Goal: Transaction & Acquisition: Book appointment/travel/reservation

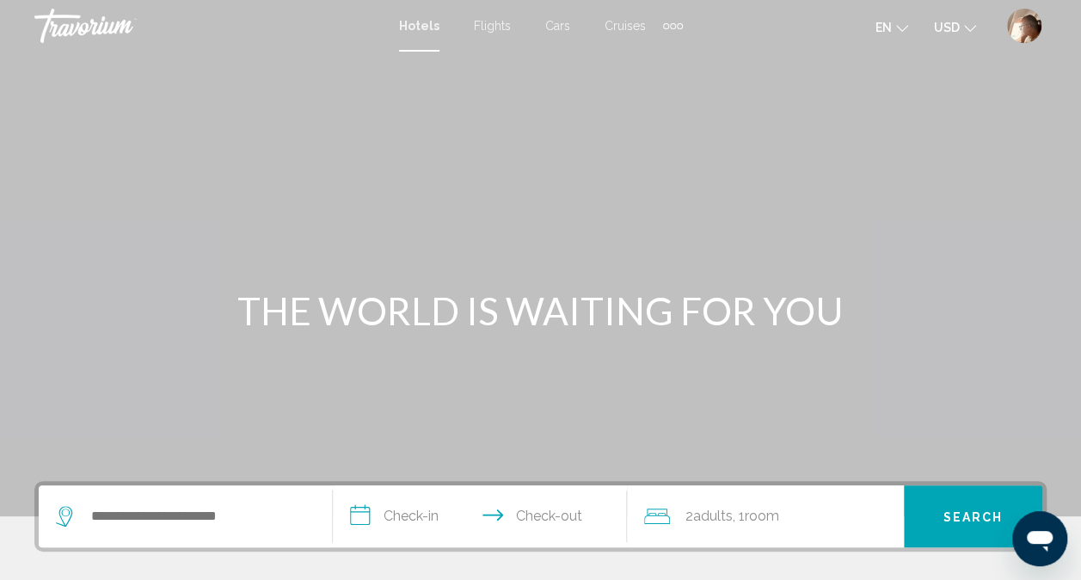
click at [1025, 36] on img "User Menu" at bounding box center [1024, 26] width 34 height 34
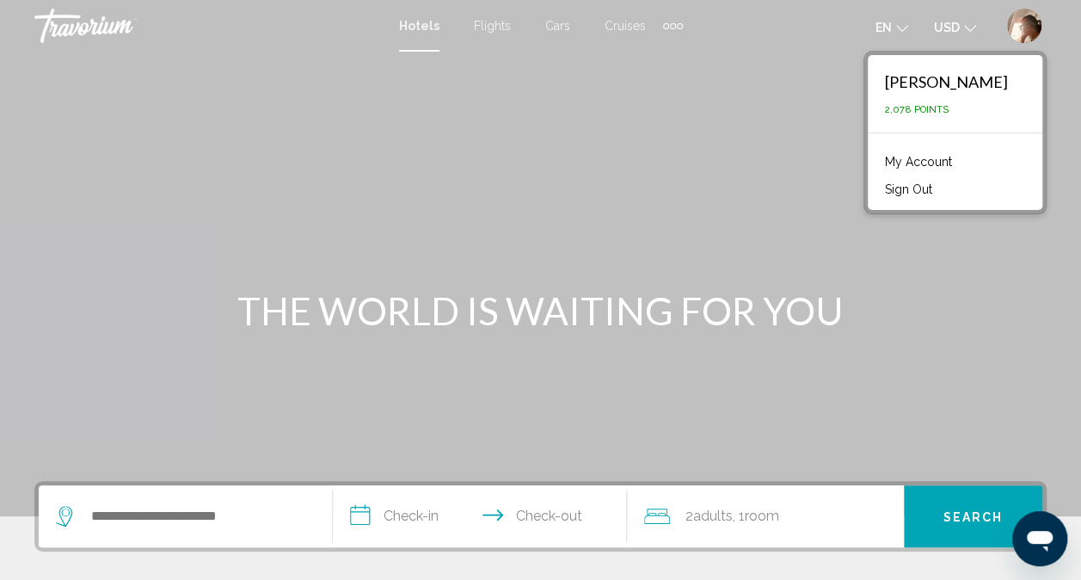
click at [896, 155] on link "My Account" at bounding box center [919, 162] width 84 height 22
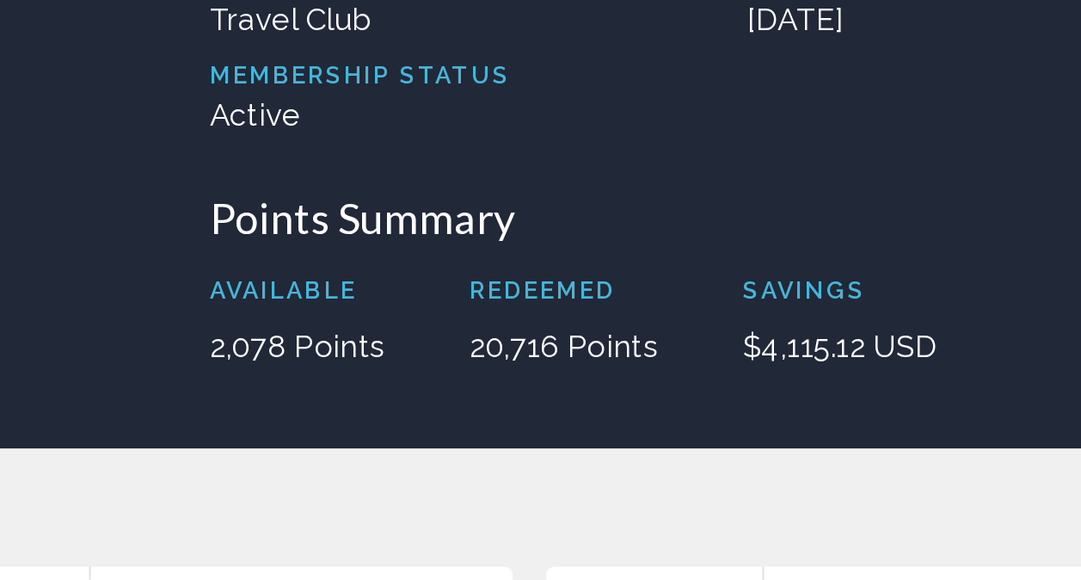
scroll to position [3, 0]
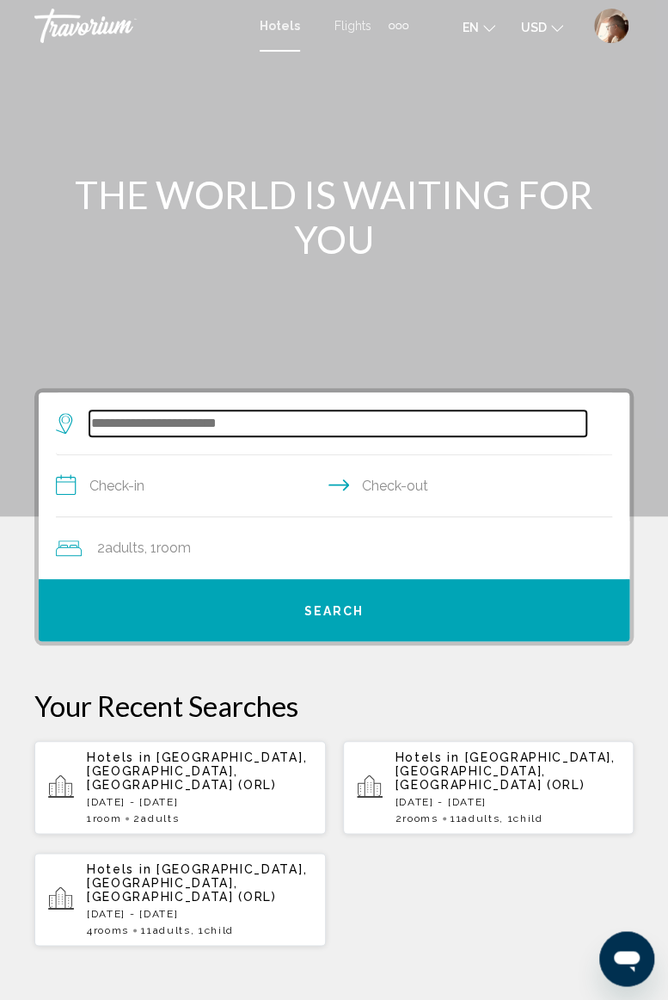
click at [216, 420] on input "Search widget" at bounding box center [337, 423] width 497 height 26
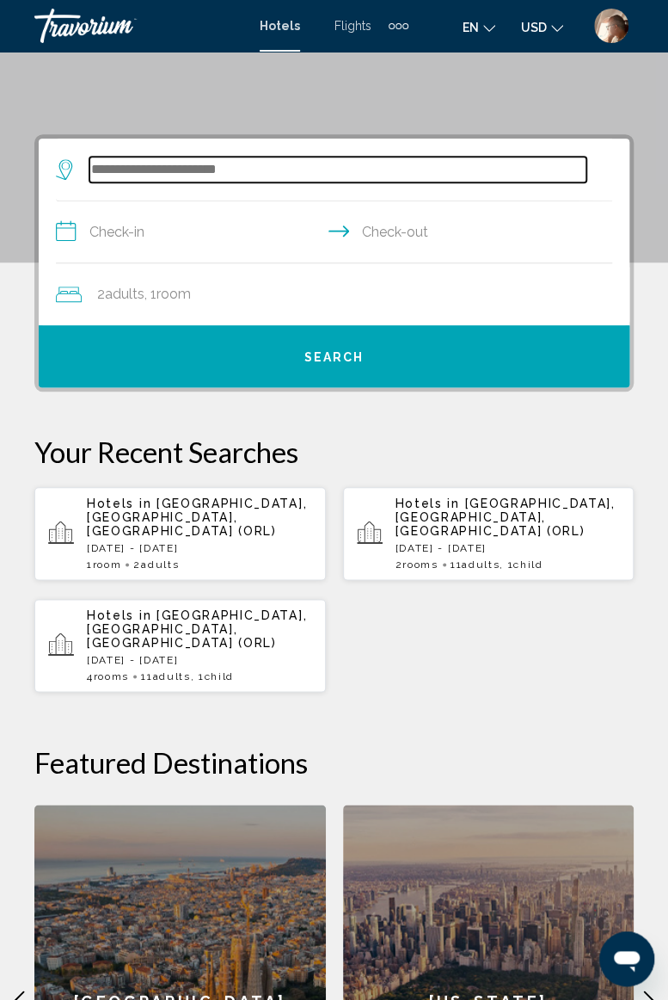
scroll to position [332, 0]
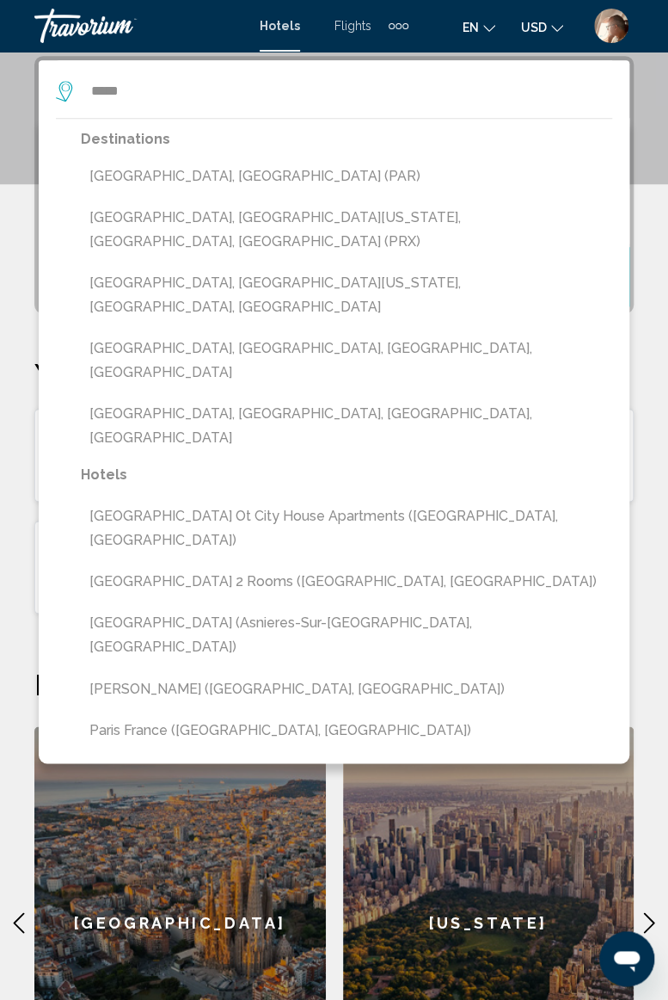
click at [158, 177] on button "[GEOGRAPHIC_DATA], [GEOGRAPHIC_DATA] (PAR)" at bounding box center [347, 176] width 532 height 33
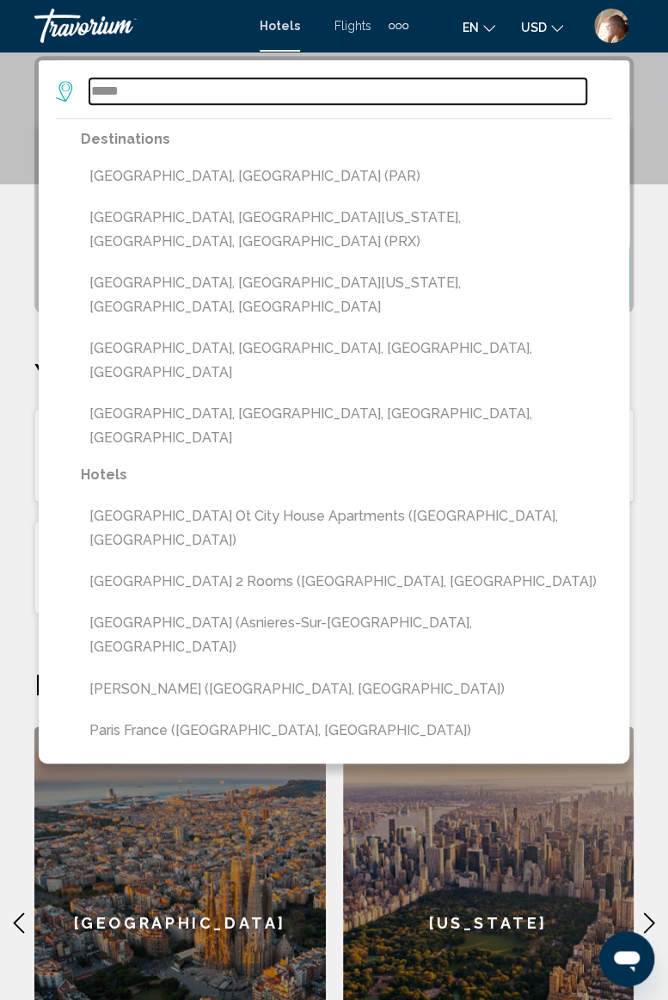
type input "**********"
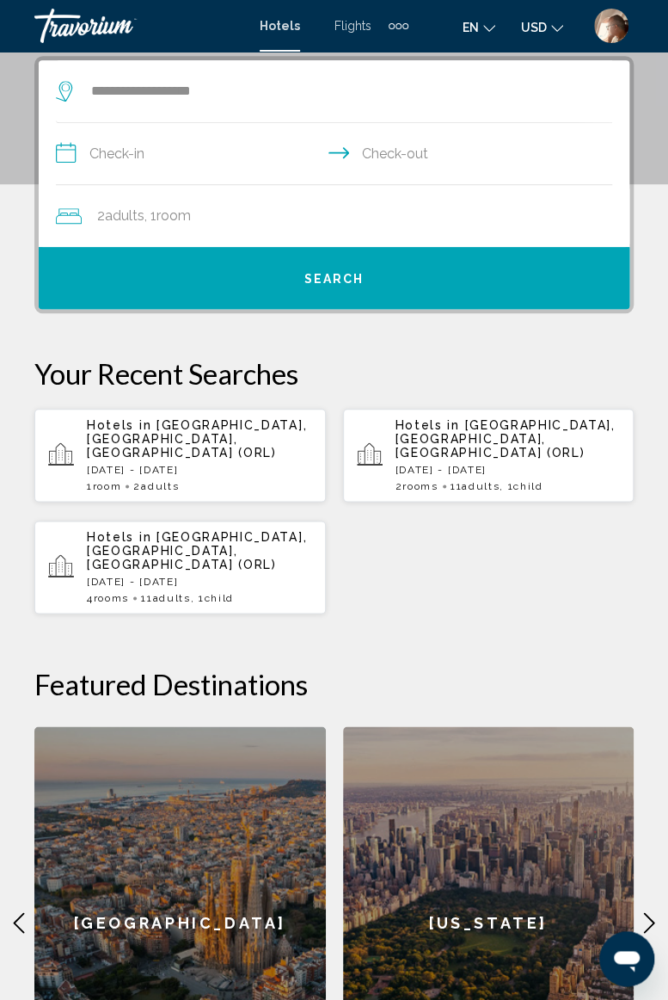
click at [167, 163] on input "**********" at bounding box center [337, 156] width 563 height 66
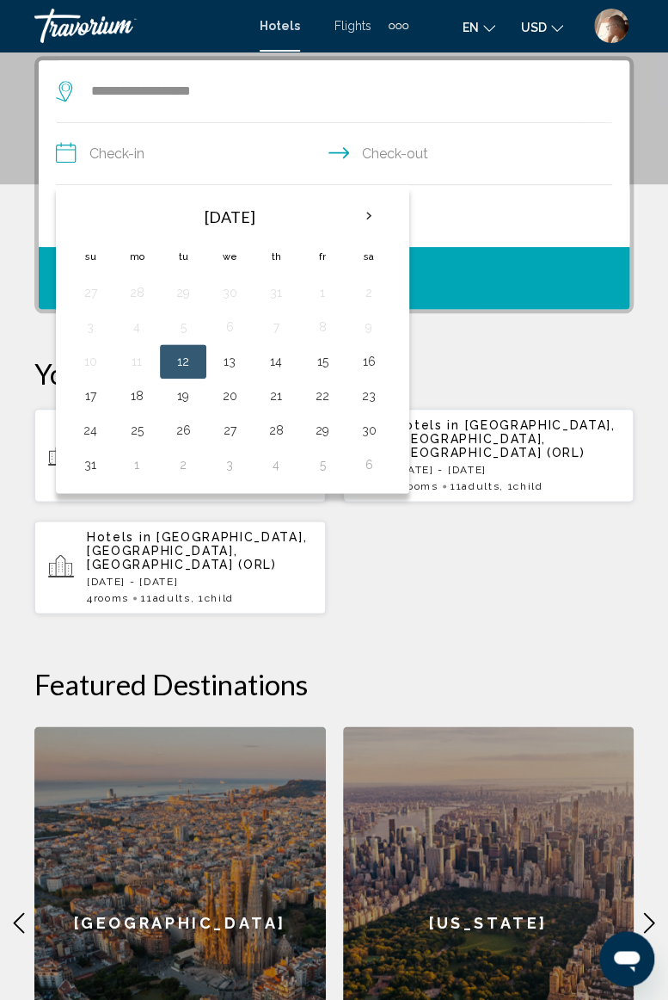
click at [365, 218] on th "Next month" at bounding box center [369, 216] width 46 height 38
click at [371, 219] on th "Next month" at bounding box center [369, 216] width 46 height 38
click at [370, 219] on th "Next month" at bounding box center [369, 216] width 46 height 38
click at [233, 428] on button "26" at bounding box center [230, 430] width 28 height 24
click at [98, 461] on button "30" at bounding box center [91, 465] width 28 height 24
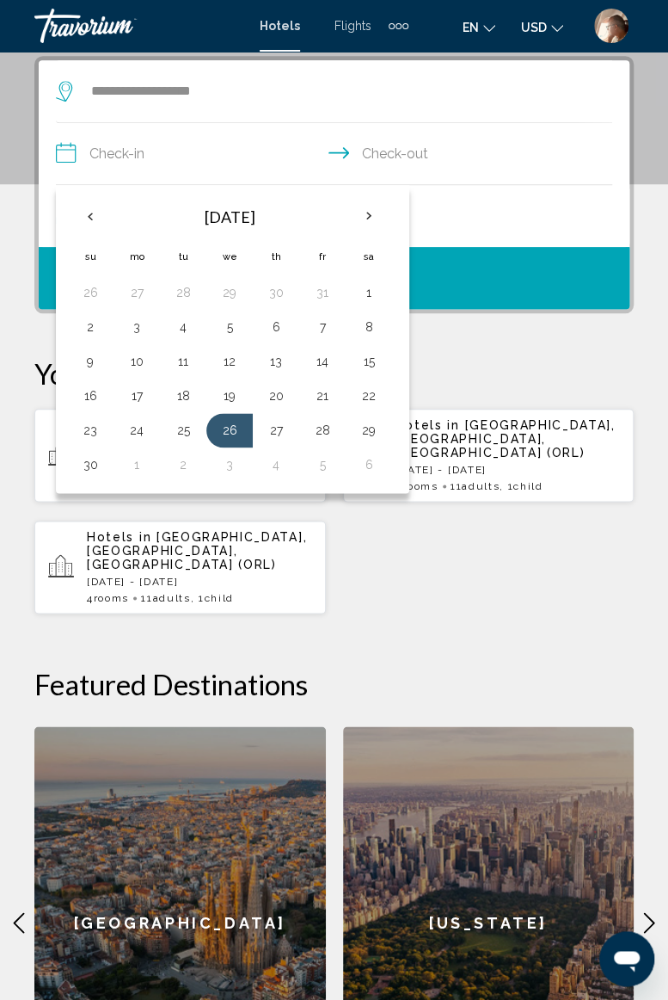
type input "**********"
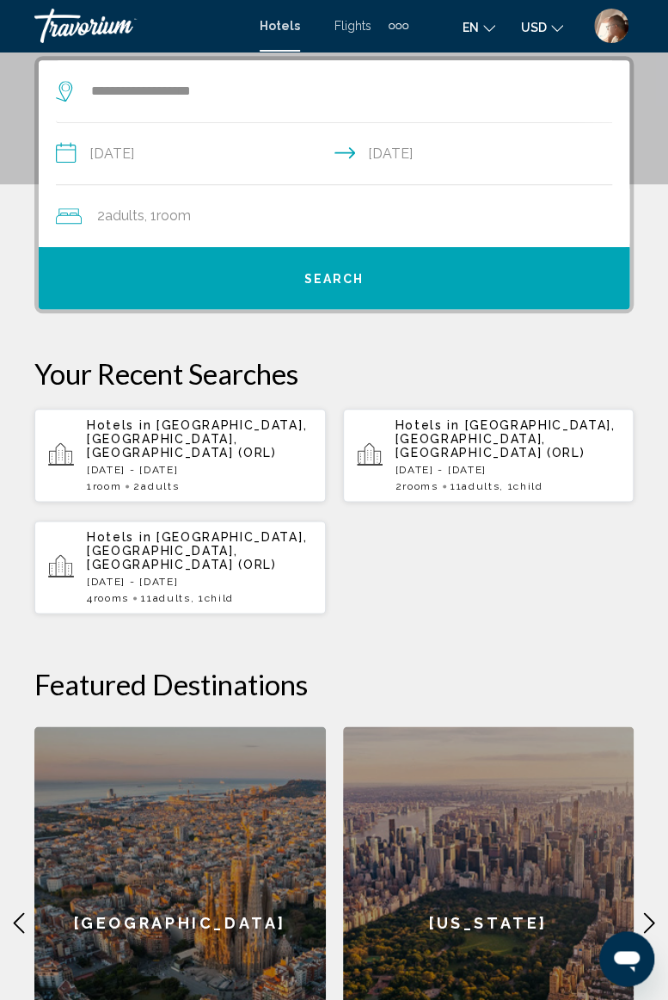
click at [346, 262] on button "Search" at bounding box center [334, 278] width 591 height 62
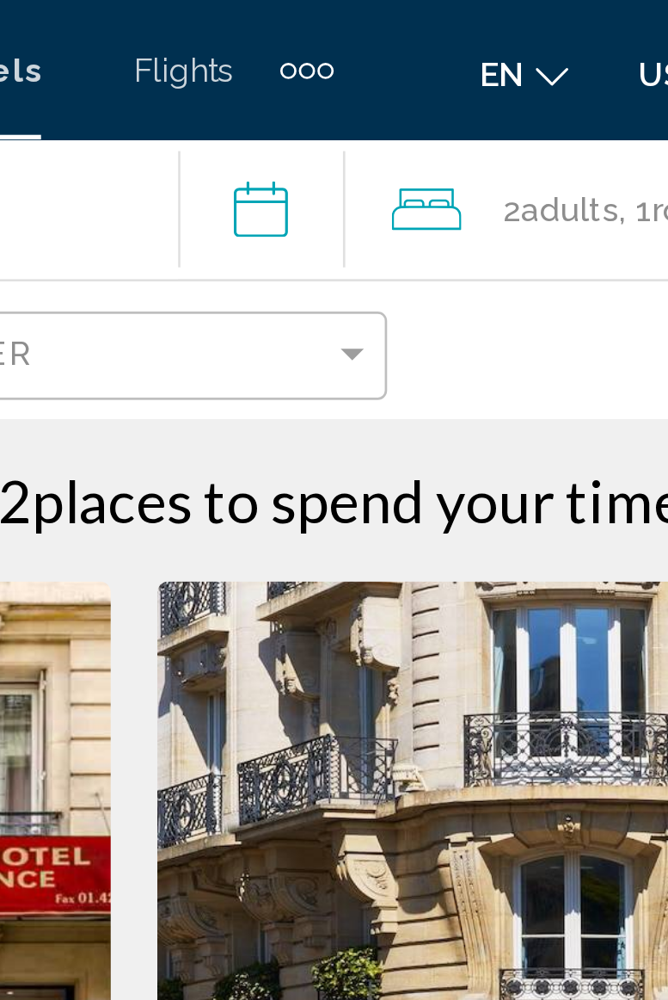
click at [406, 78] on input "**********" at bounding box center [385, 80] width 69 height 57
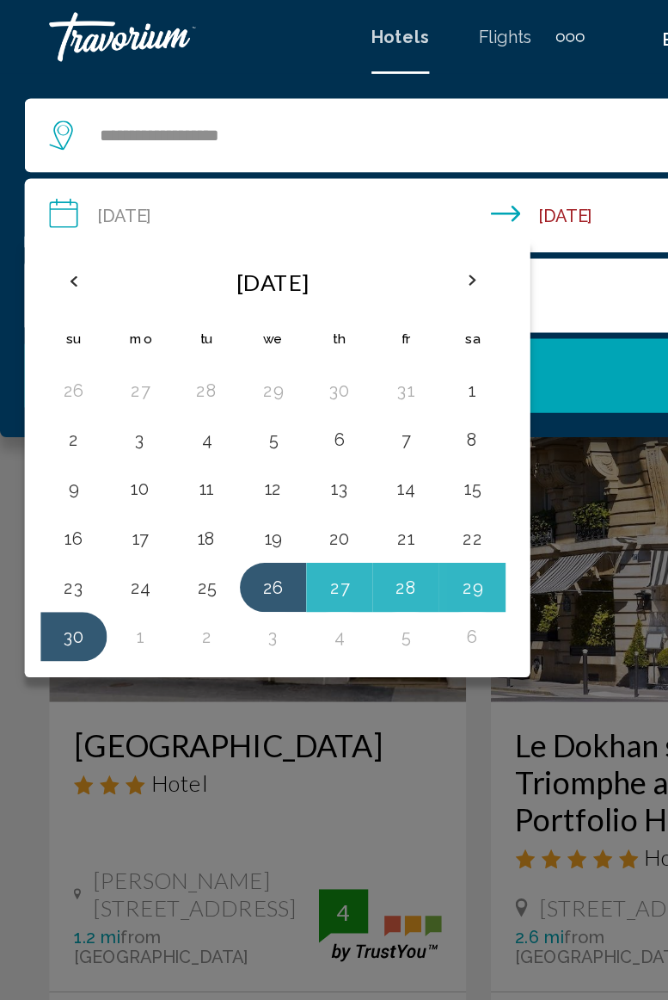
click at [333, 506] on div "Main content" at bounding box center [334, 500] width 668 height 1000
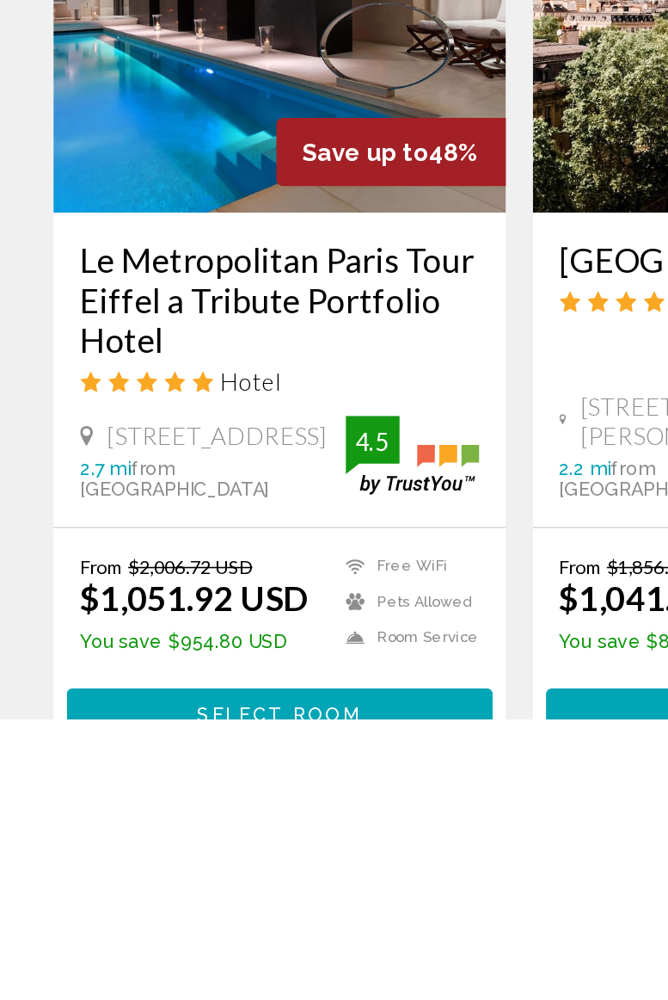
scroll to position [485, 0]
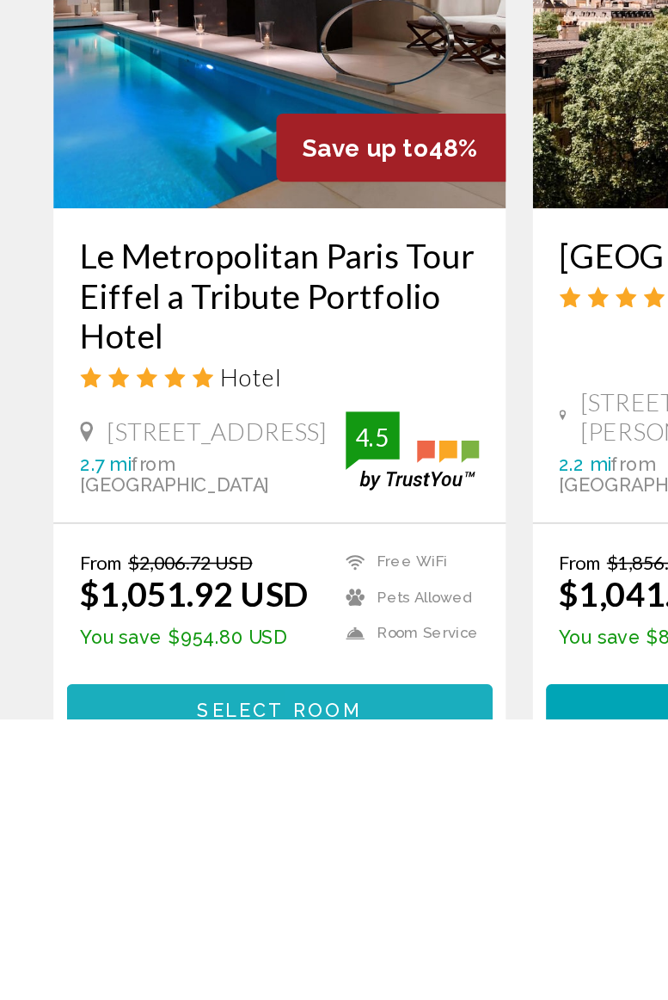
click at [220, 989] on span "Select Room" at bounding box center [180, 995] width 106 height 14
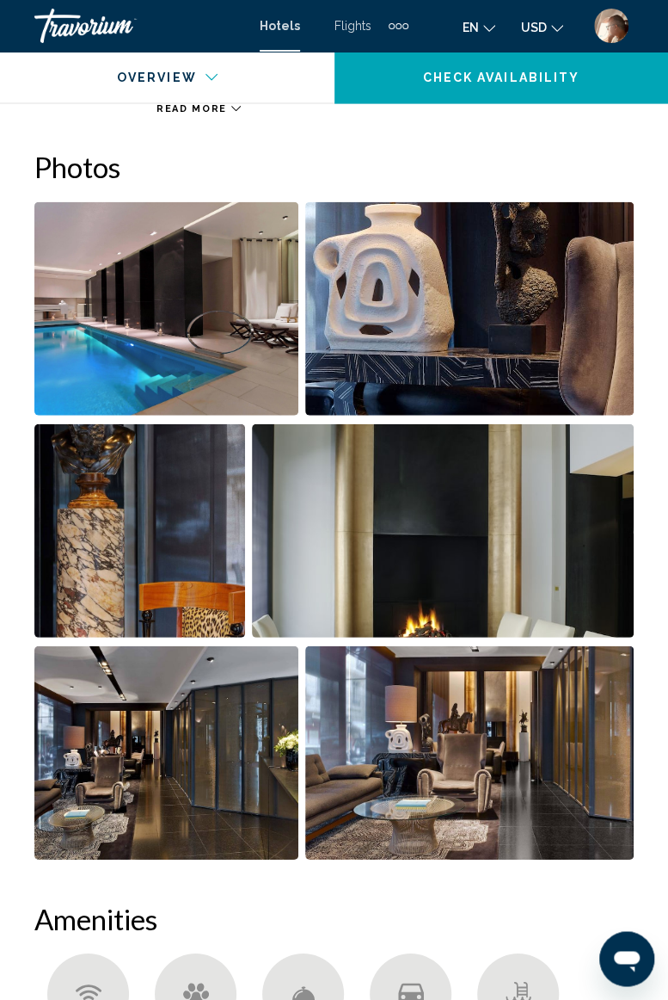
scroll to position [1094, 0]
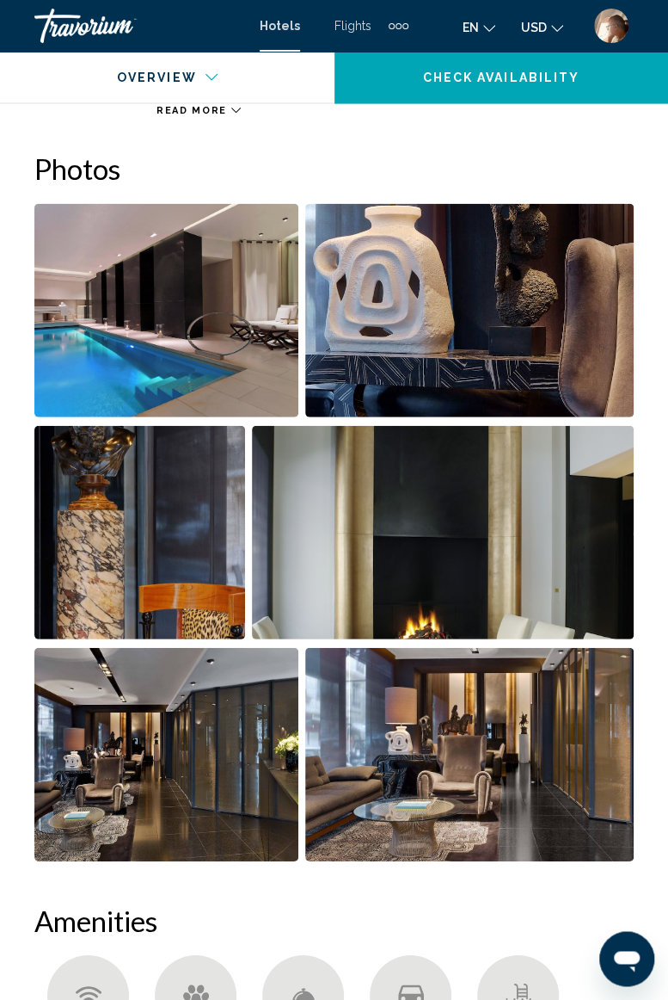
click at [231, 309] on img "Open full-screen image slider" at bounding box center [166, 310] width 264 height 213
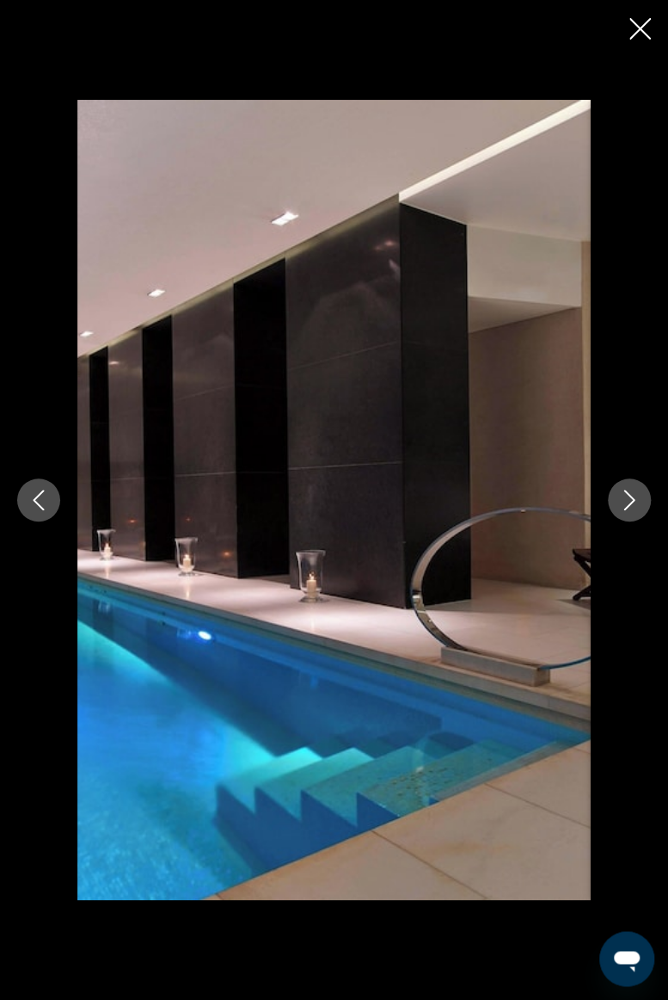
click at [643, 502] on button "Next image" at bounding box center [629, 499] width 43 height 43
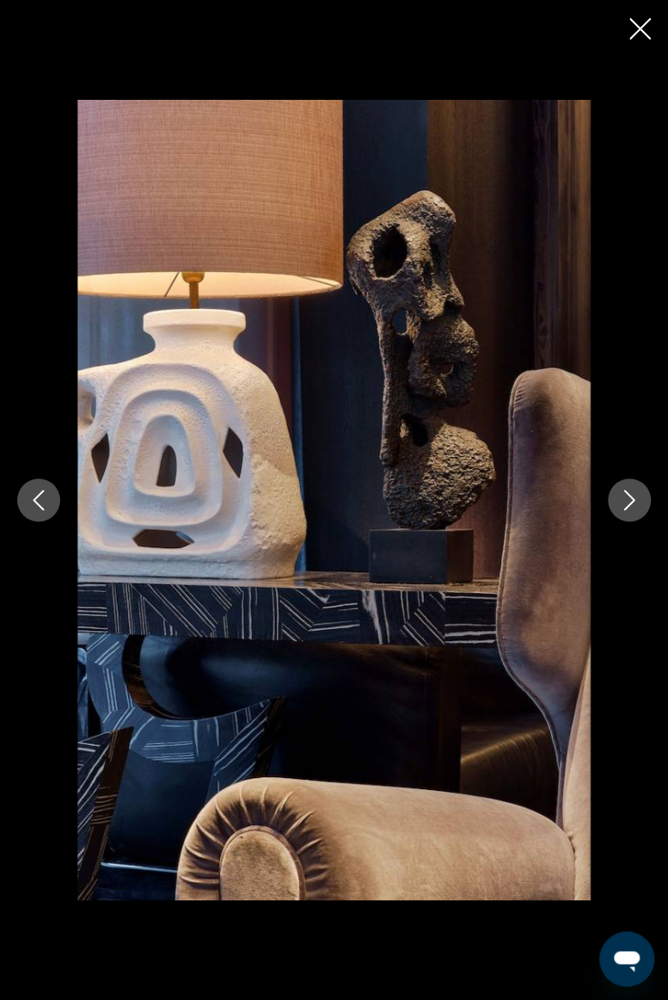
click at [628, 507] on icon "Next image" at bounding box center [629, 499] width 21 height 21
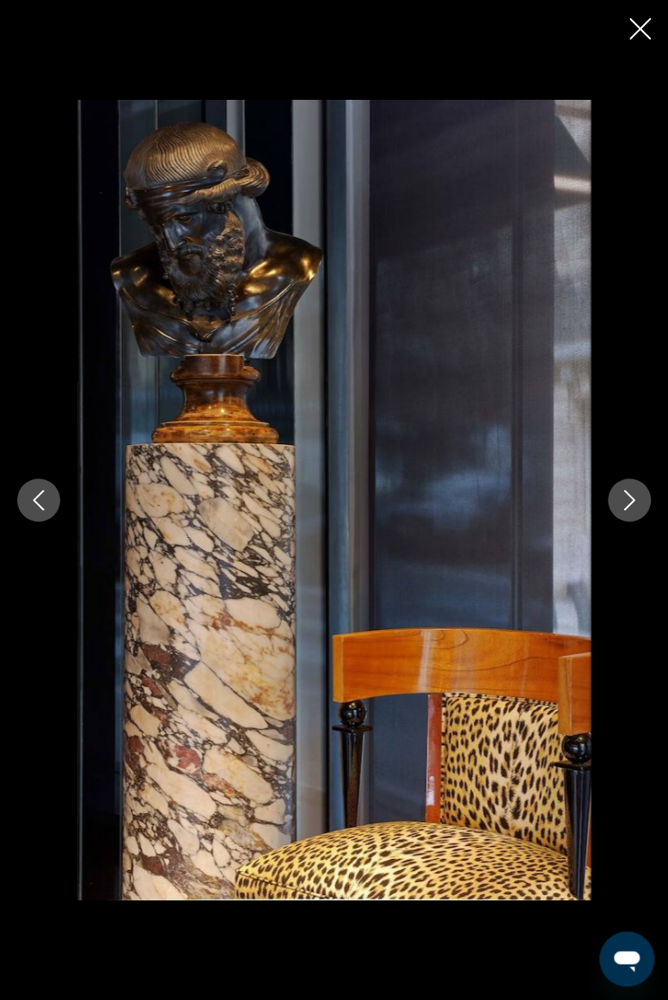
click at [626, 511] on button "Next image" at bounding box center [629, 499] width 43 height 43
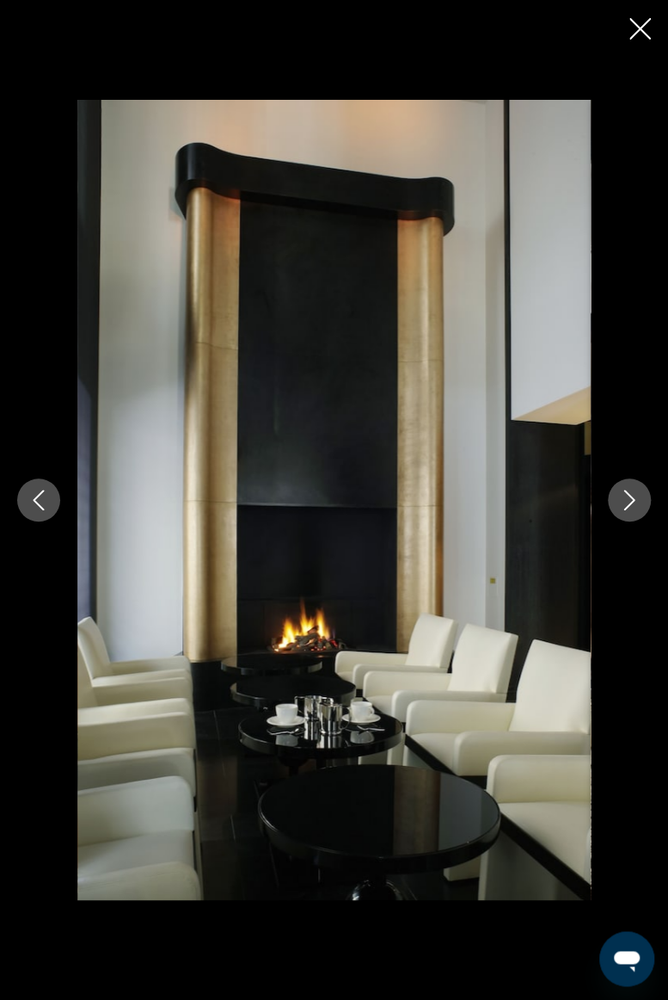
click at [621, 506] on icon "Next image" at bounding box center [629, 499] width 21 height 21
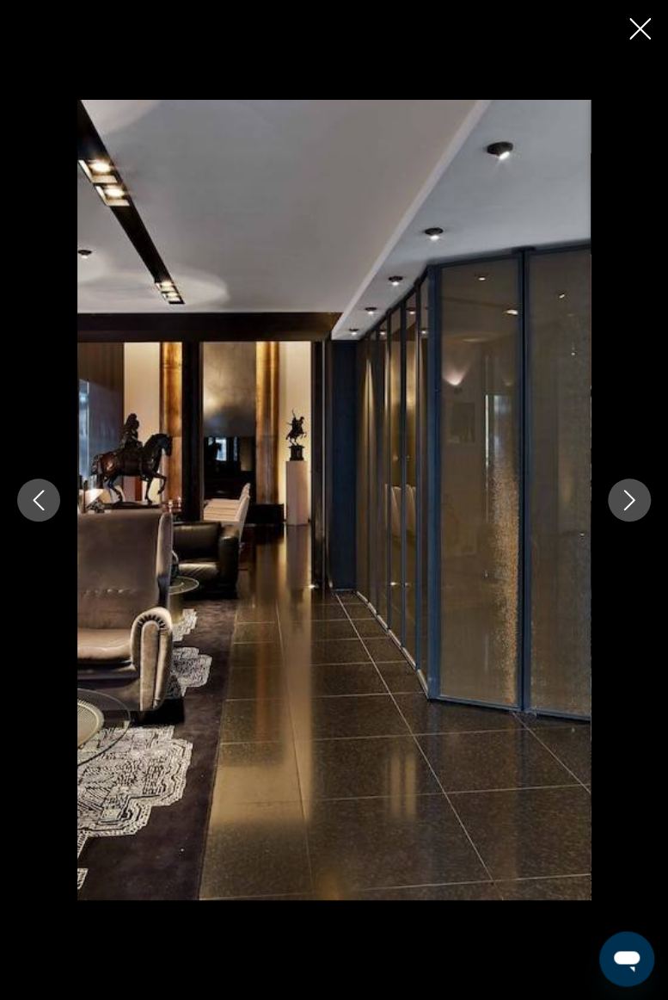
click at [630, 503] on icon "Next image" at bounding box center [630, 499] width 11 height 21
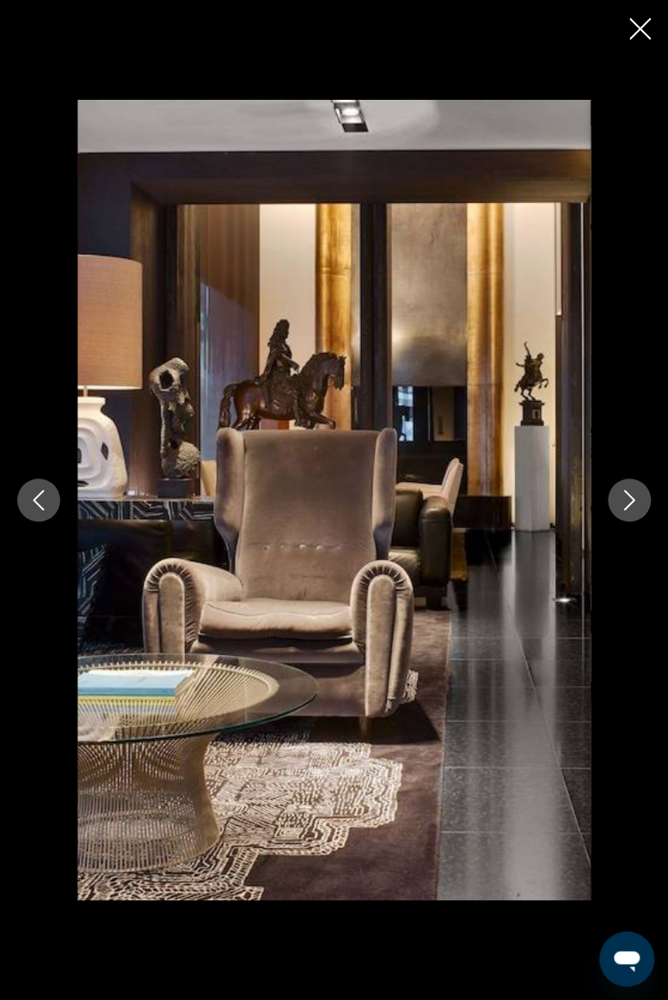
click at [634, 504] on icon "Next image" at bounding box center [629, 499] width 21 height 21
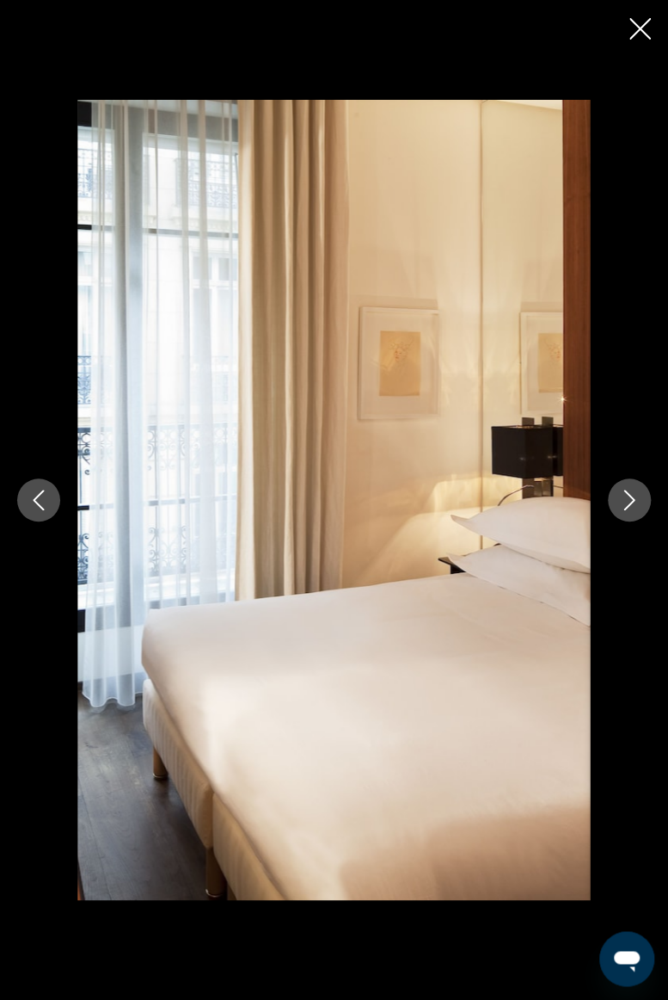
click at [635, 502] on icon "Next image" at bounding box center [629, 499] width 21 height 21
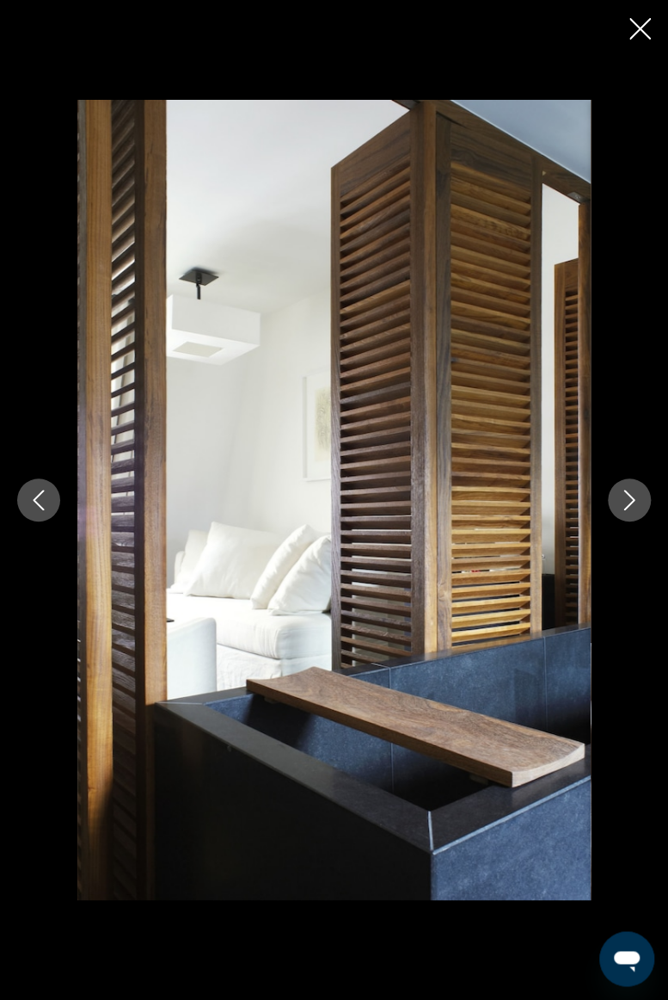
click at [633, 502] on icon "Next image" at bounding box center [629, 499] width 21 height 21
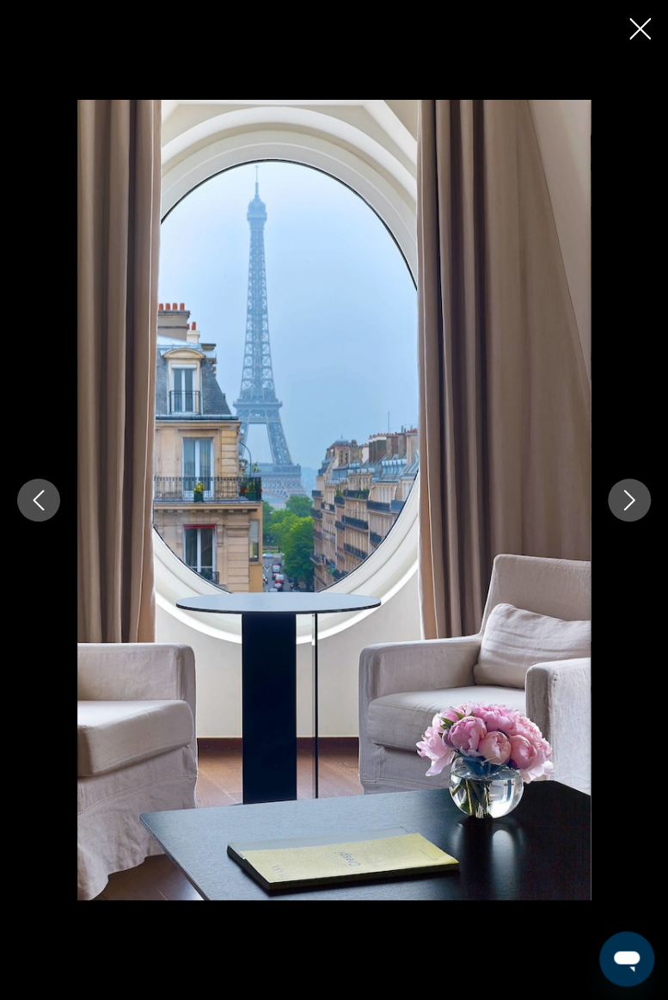
scroll to position [1082, 0]
click at [625, 500] on icon "Next image" at bounding box center [629, 499] width 21 height 21
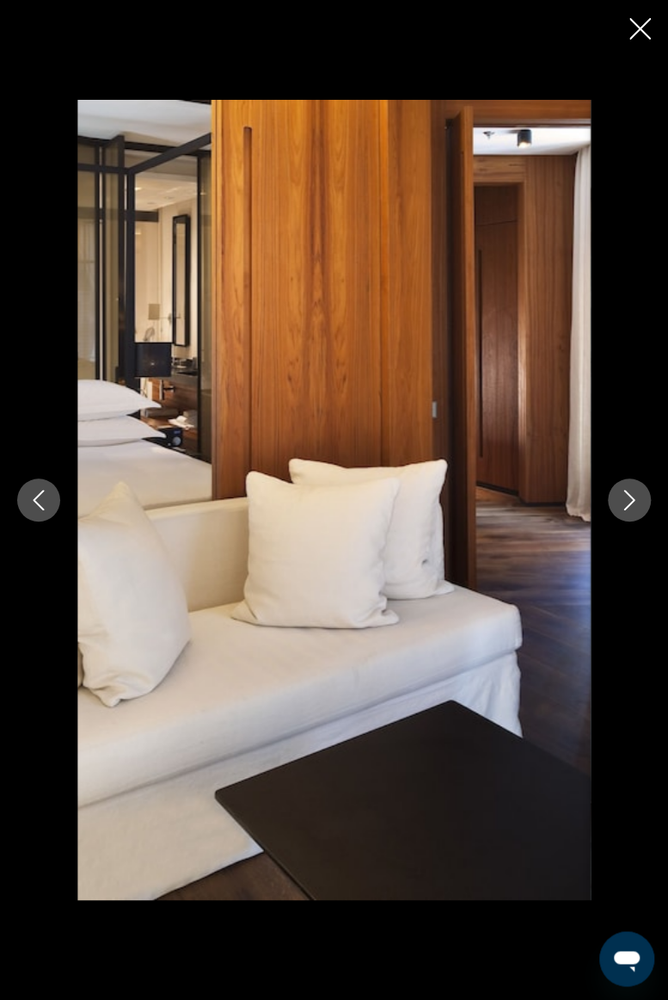
click at [630, 502] on icon "Next image" at bounding box center [629, 499] width 21 height 21
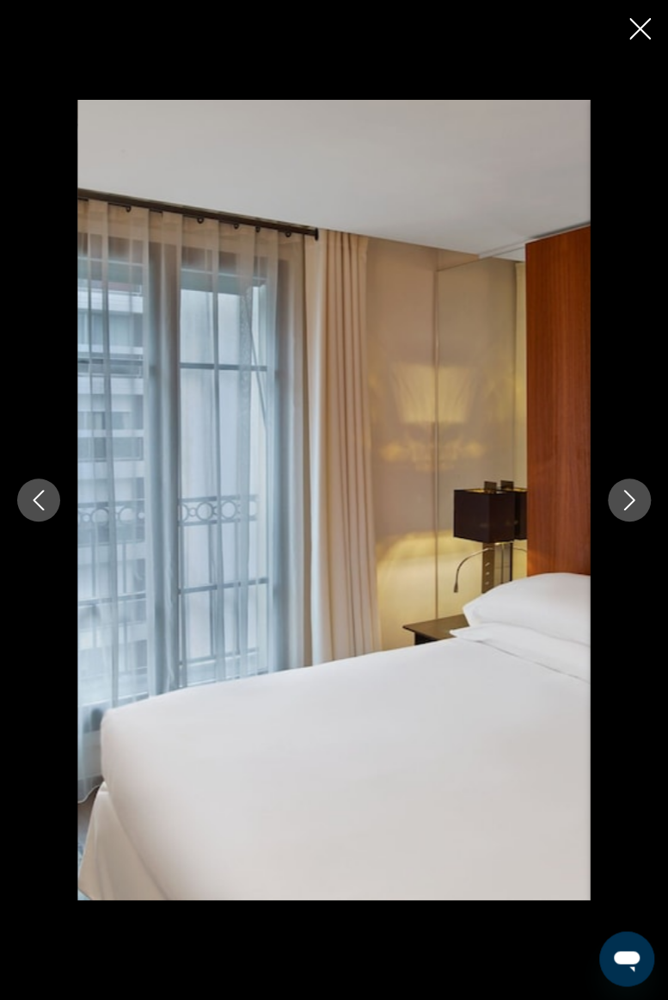
click at [631, 499] on icon "Next image" at bounding box center [629, 499] width 21 height 21
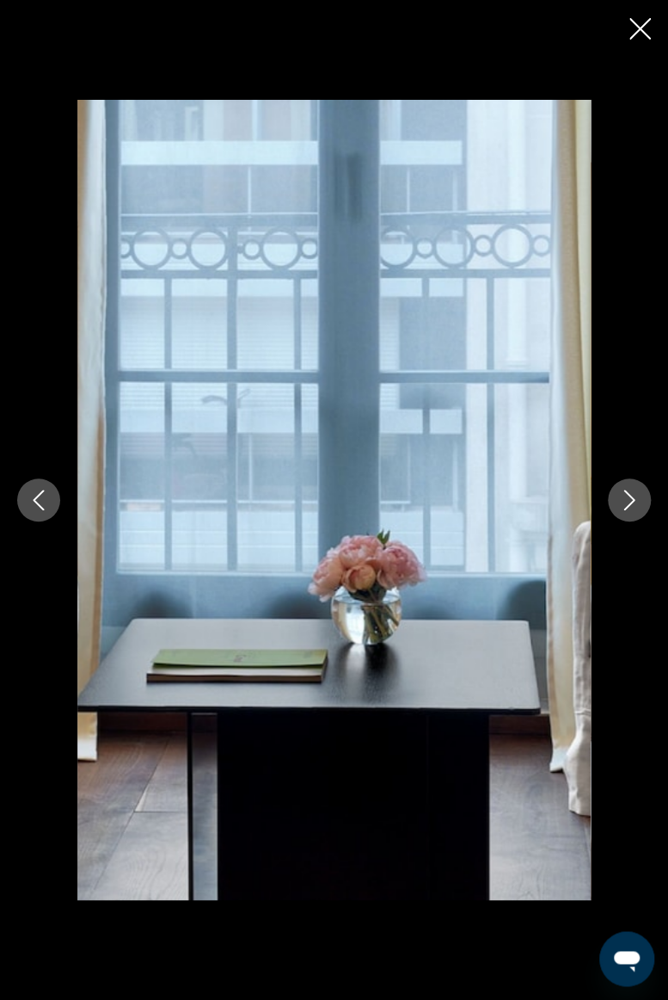
click at [30, 499] on icon "Previous image" at bounding box center [38, 499] width 21 height 21
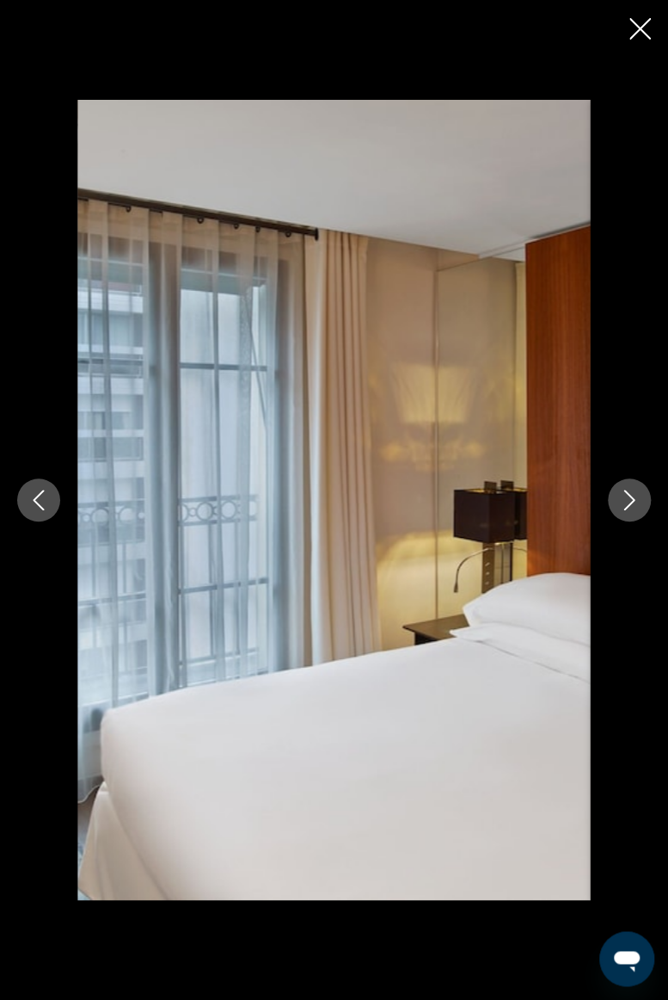
click at [40, 496] on icon "Previous image" at bounding box center [38, 499] width 21 height 21
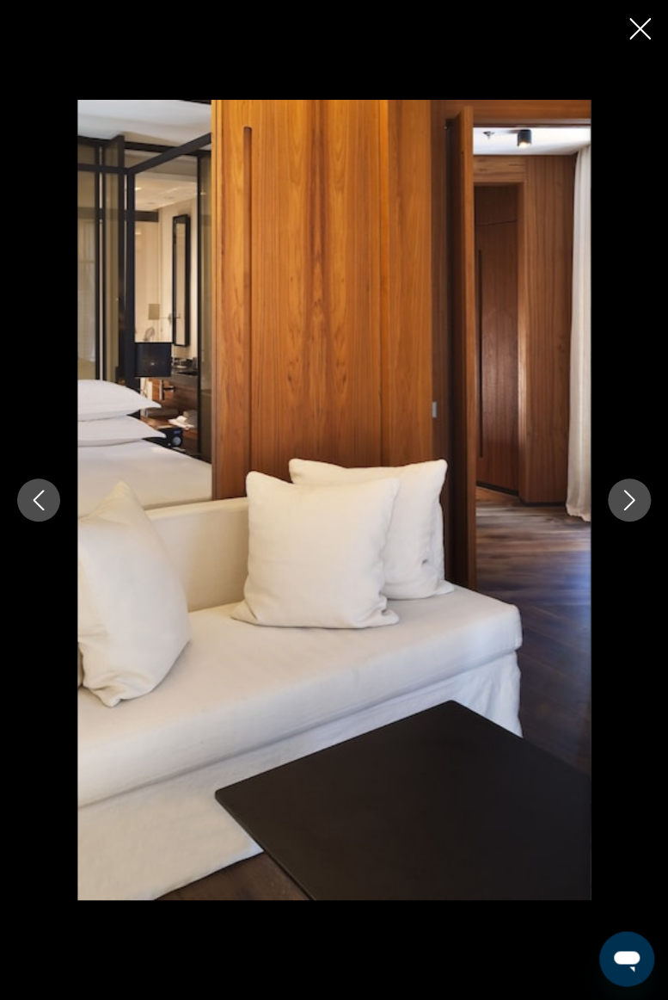
click at [46, 496] on icon "Previous image" at bounding box center [38, 499] width 21 height 21
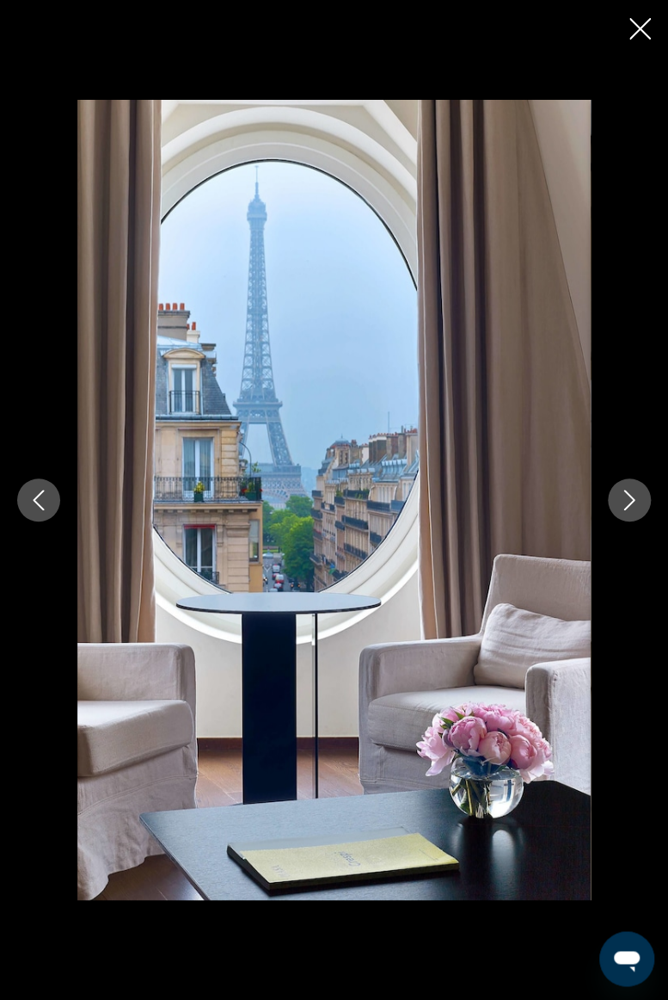
scroll to position [1062, 0]
click at [638, 499] on icon "Next image" at bounding box center [629, 499] width 21 height 21
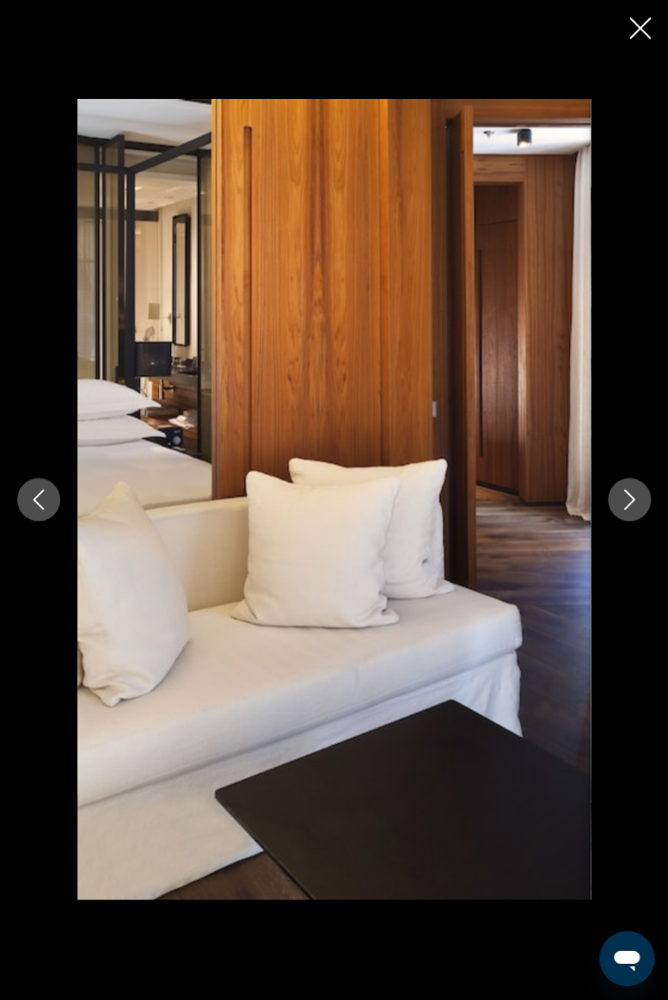
click at [630, 505] on icon "Next image" at bounding box center [629, 499] width 21 height 21
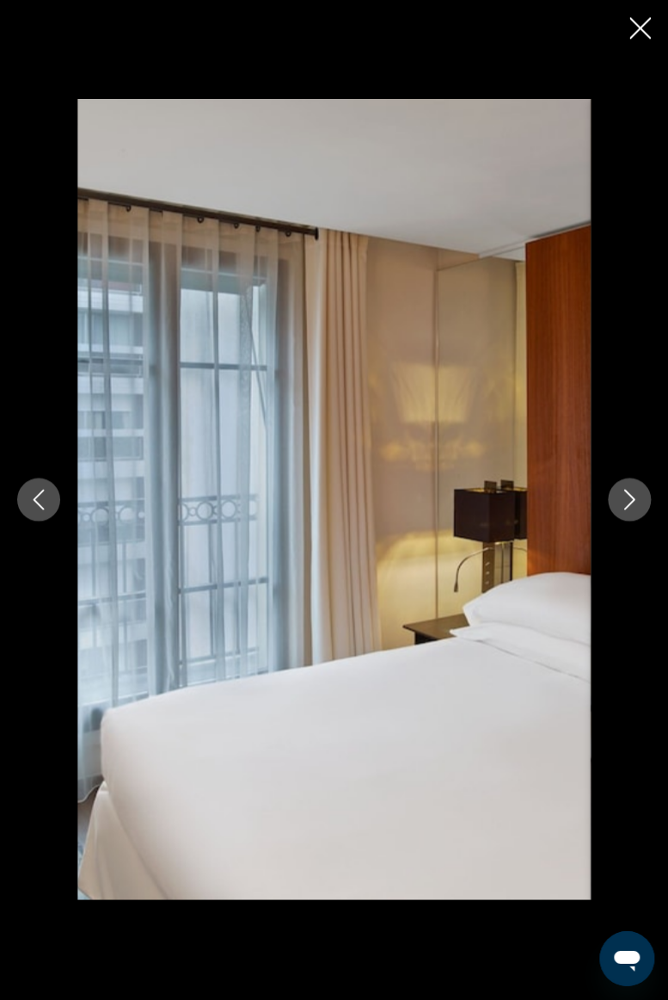
click at [631, 519] on button "Next image" at bounding box center [629, 499] width 43 height 43
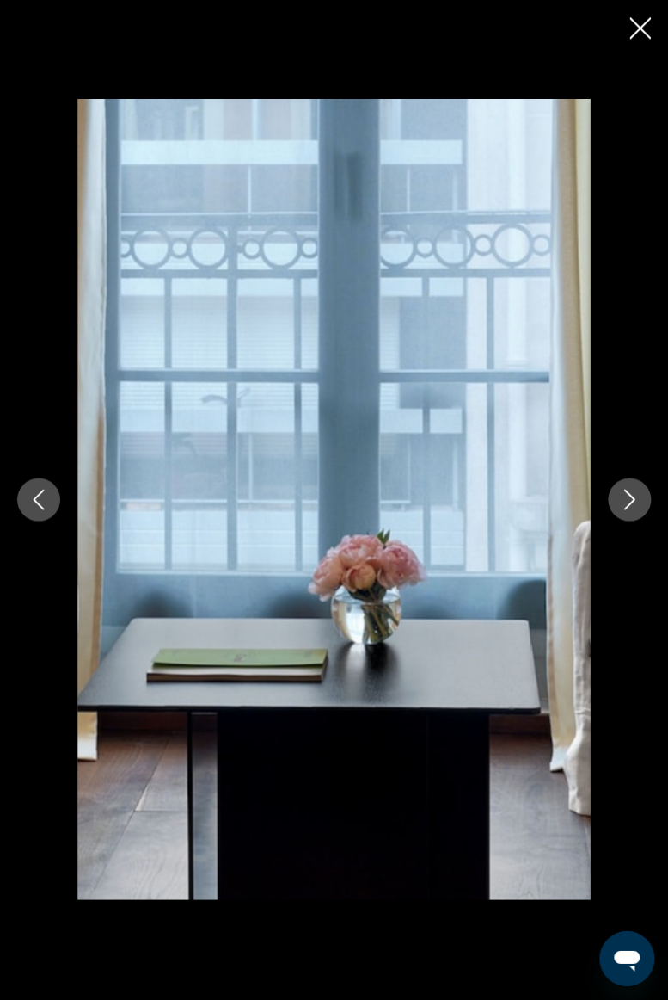
click at [637, 506] on icon "Next image" at bounding box center [629, 499] width 21 height 21
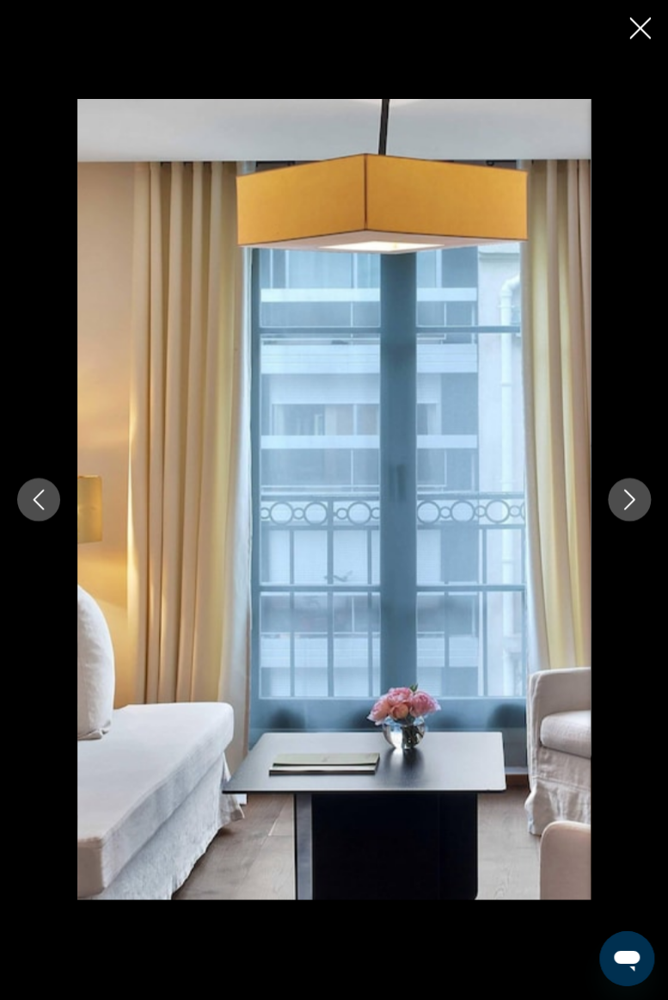
click at [641, 40] on button "Close slideshow" at bounding box center [641, 30] width 22 height 27
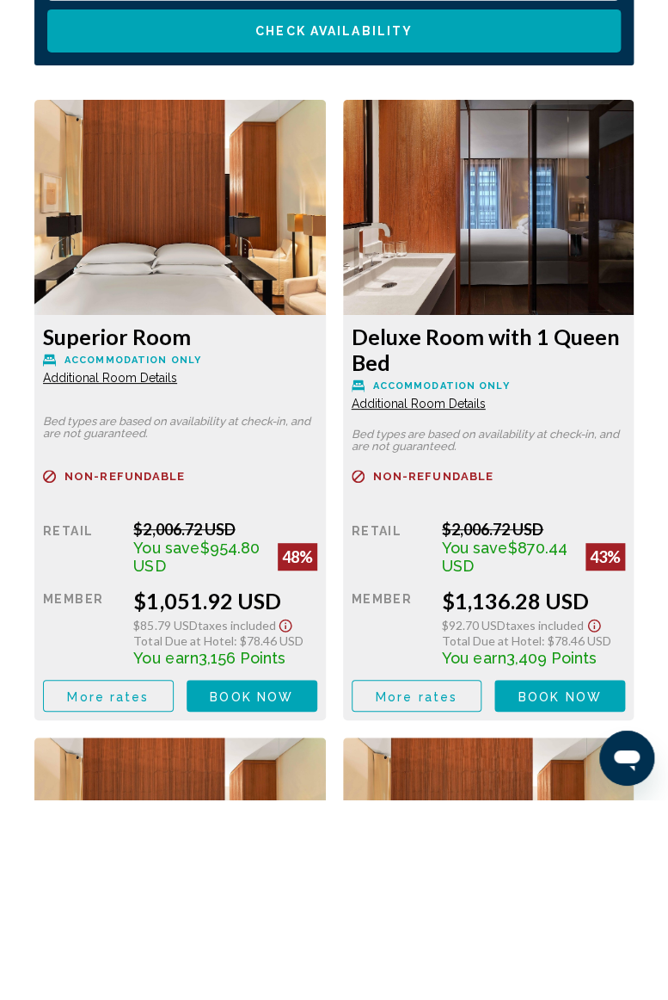
scroll to position [2762, 0]
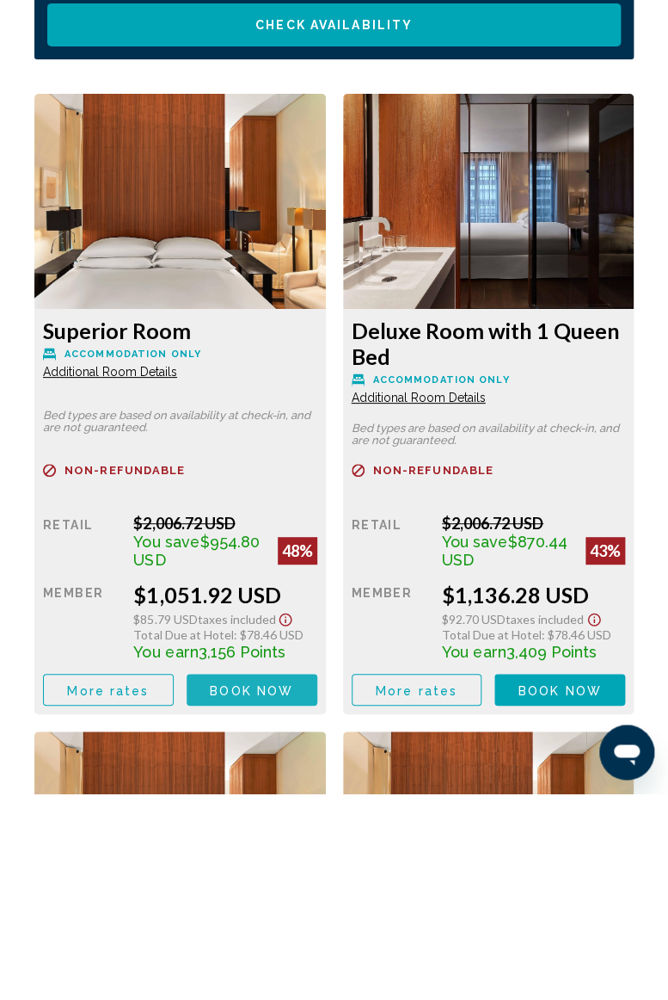
click at [262, 892] on span "Book now" at bounding box center [251, 897] width 83 height 14
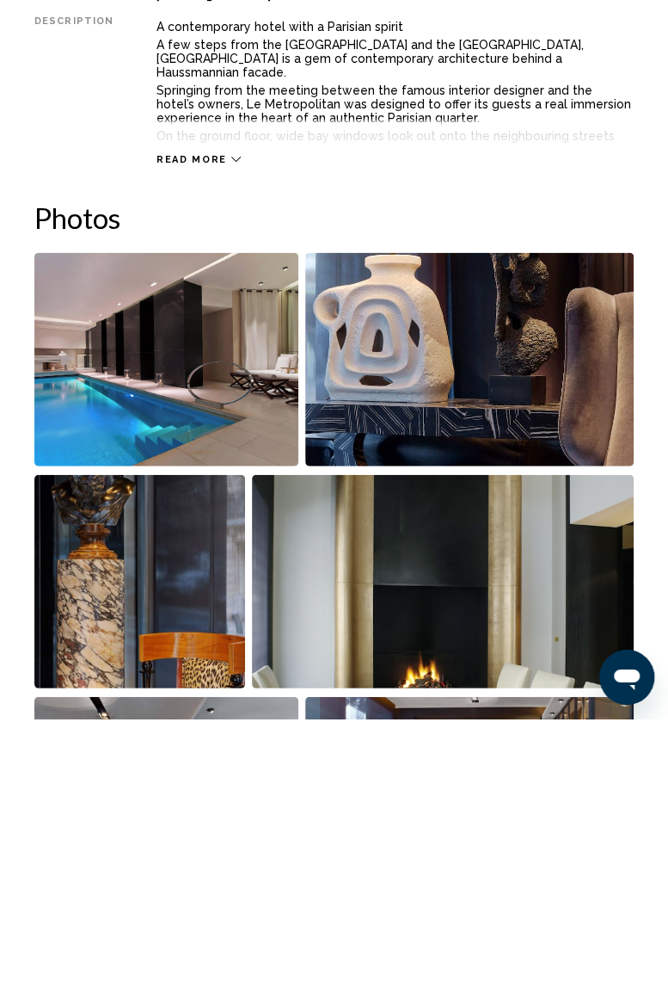
click at [208, 677] on img "Open full-screen image slider" at bounding box center [166, 640] width 264 height 213
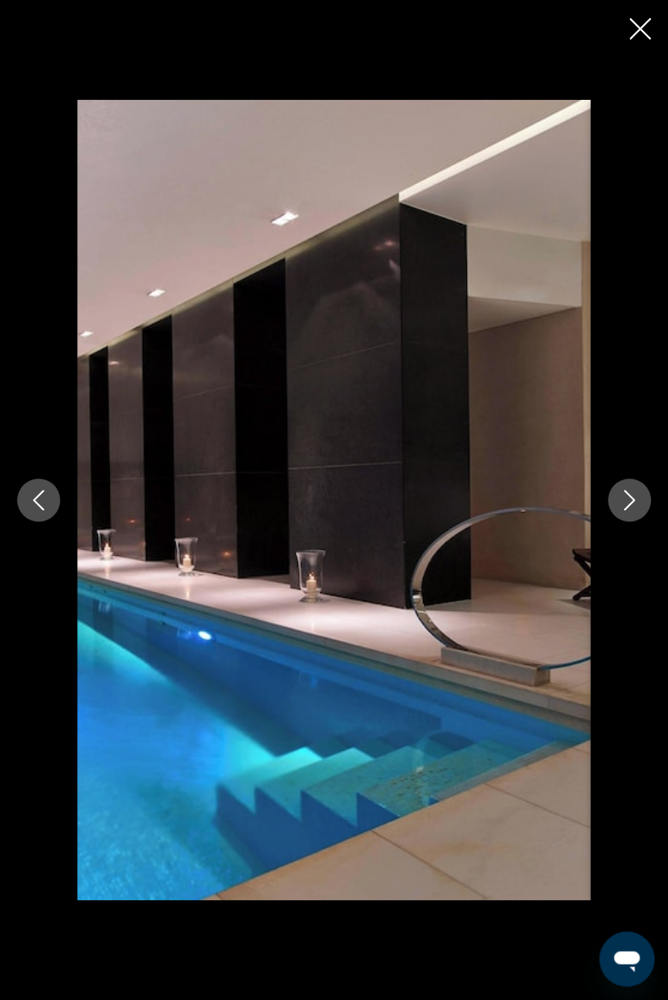
click at [29, 505] on icon "Previous image" at bounding box center [38, 499] width 21 height 21
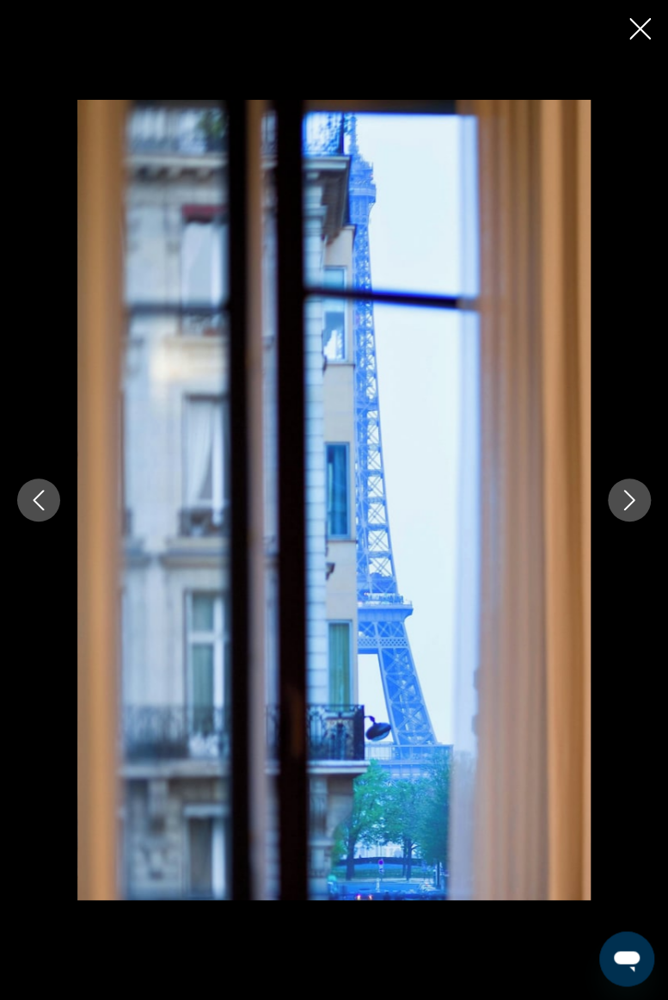
click at [36, 503] on icon "Previous image" at bounding box center [38, 499] width 21 height 21
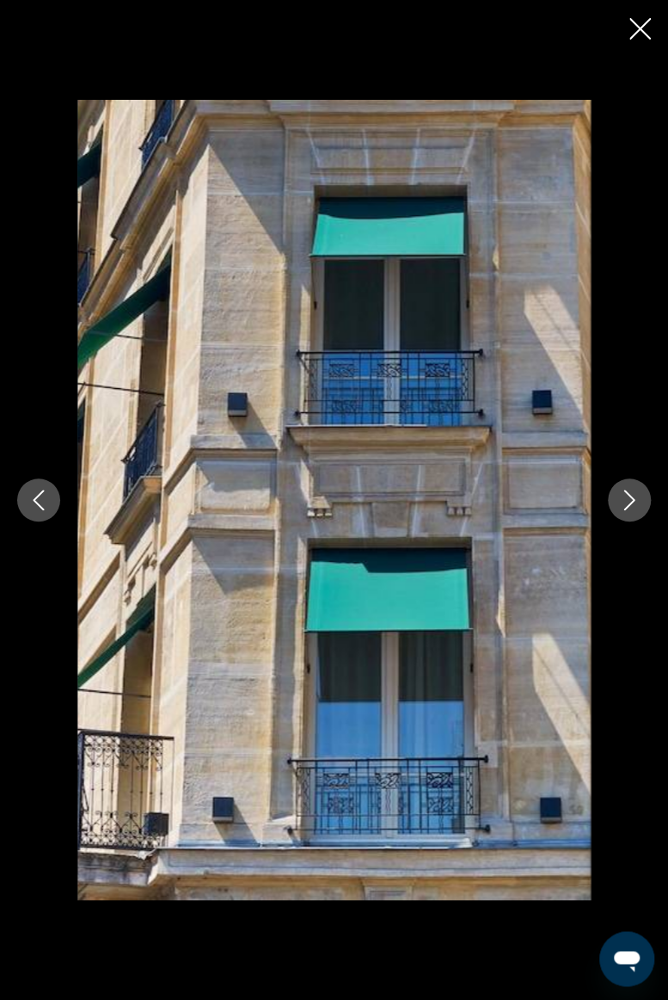
click at [34, 500] on icon "Previous image" at bounding box center [39, 499] width 11 height 21
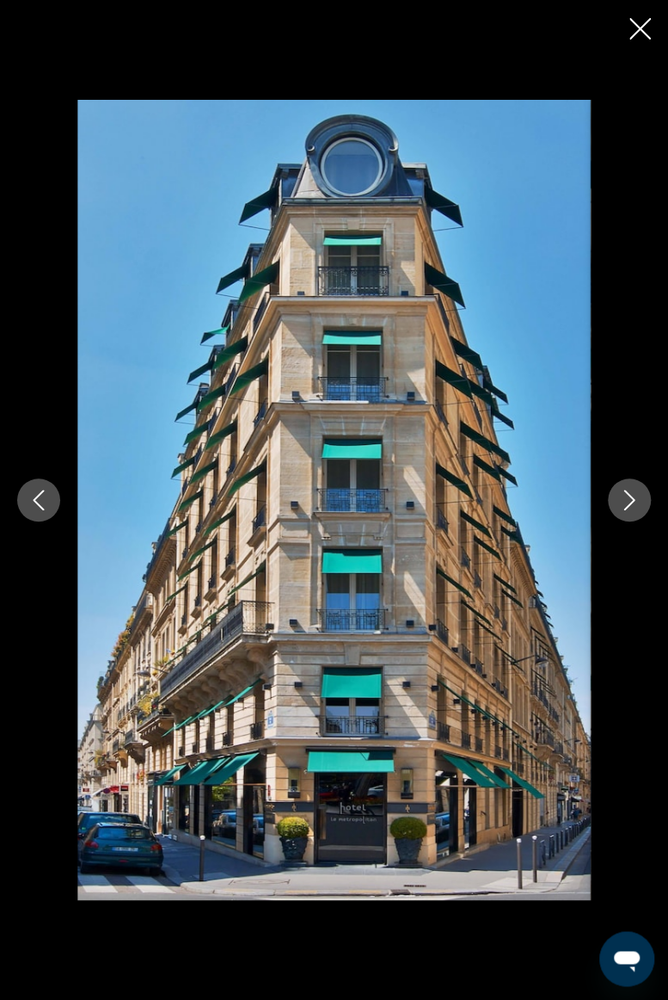
click at [42, 497] on icon "Previous image" at bounding box center [38, 499] width 21 height 21
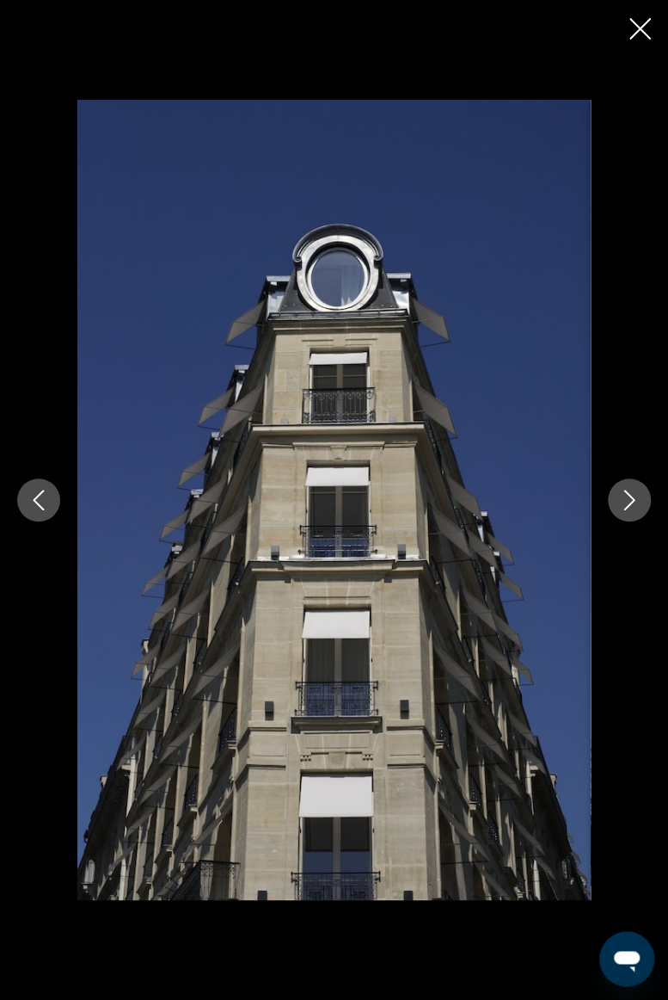
click at [37, 506] on icon "Previous image" at bounding box center [38, 499] width 21 height 21
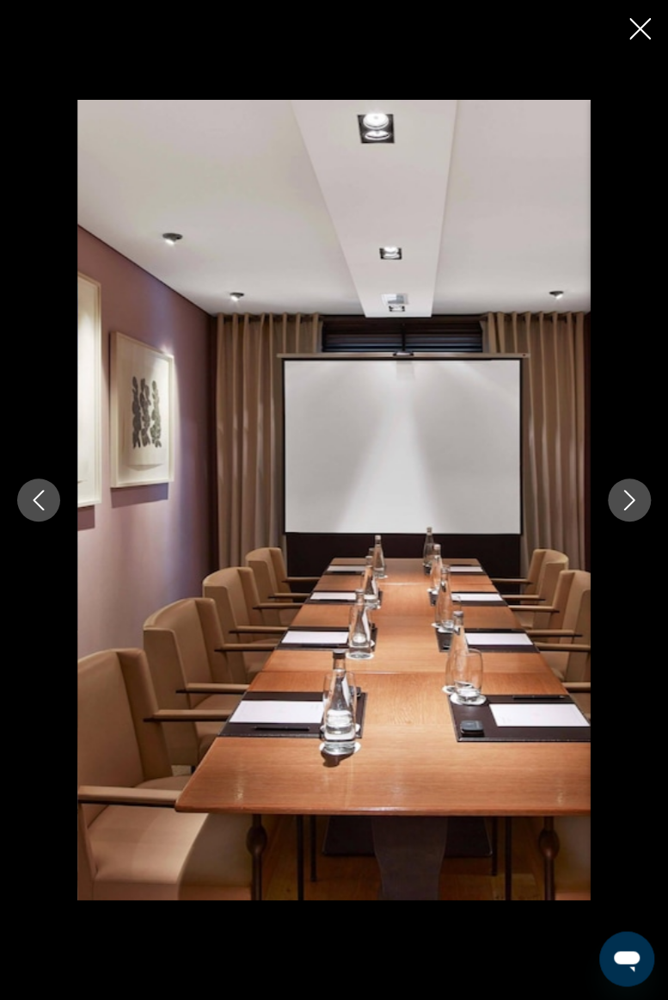
click at [31, 507] on icon "Previous image" at bounding box center [38, 499] width 21 height 21
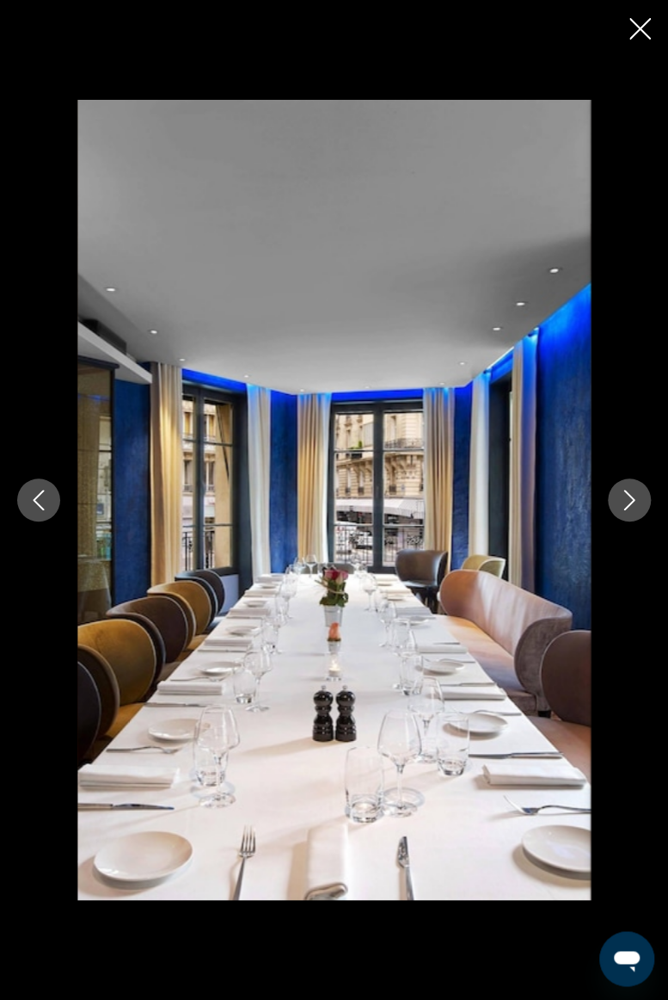
click at [33, 505] on icon "Previous image" at bounding box center [38, 499] width 21 height 21
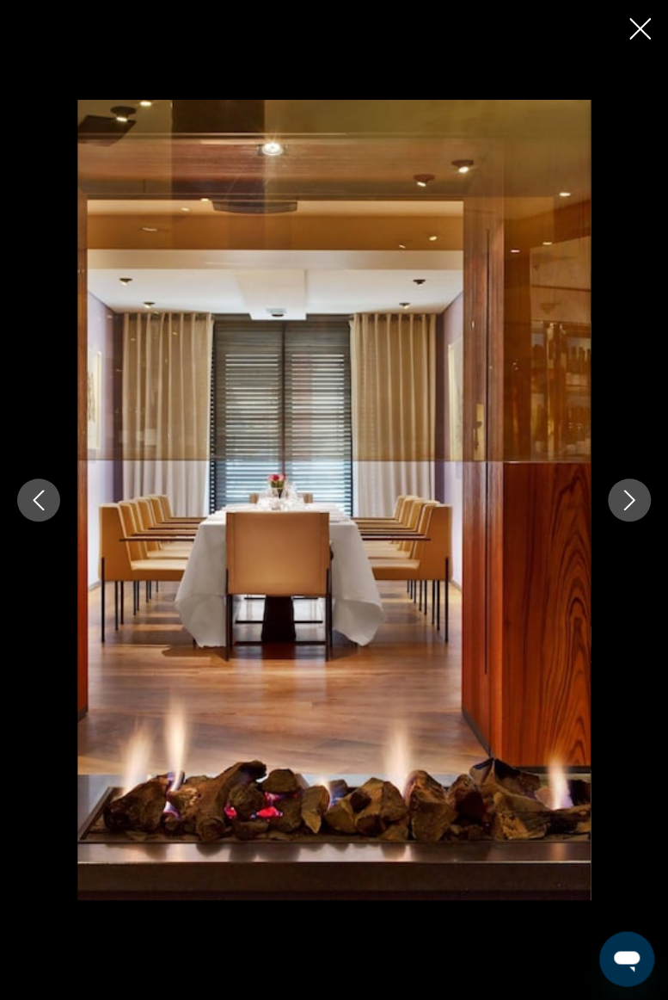
click at [38, 508] on icon "Previous image" at bounding box center [38, 499] width 21 height 21
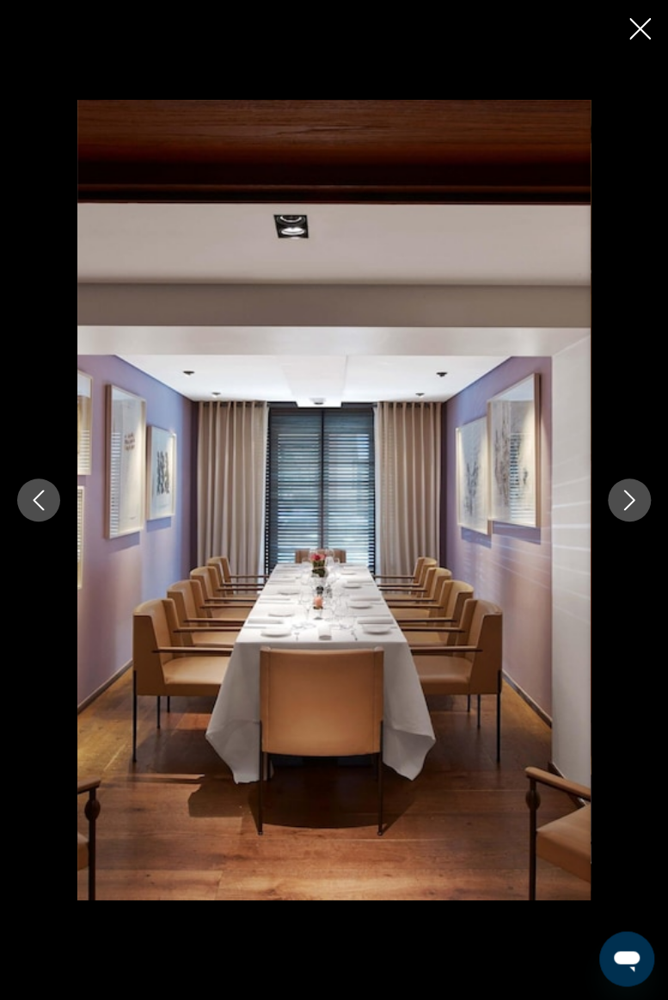
click at [41, 504] on icon "Previous image" at bounding box center [38, 499] width 21 height 21
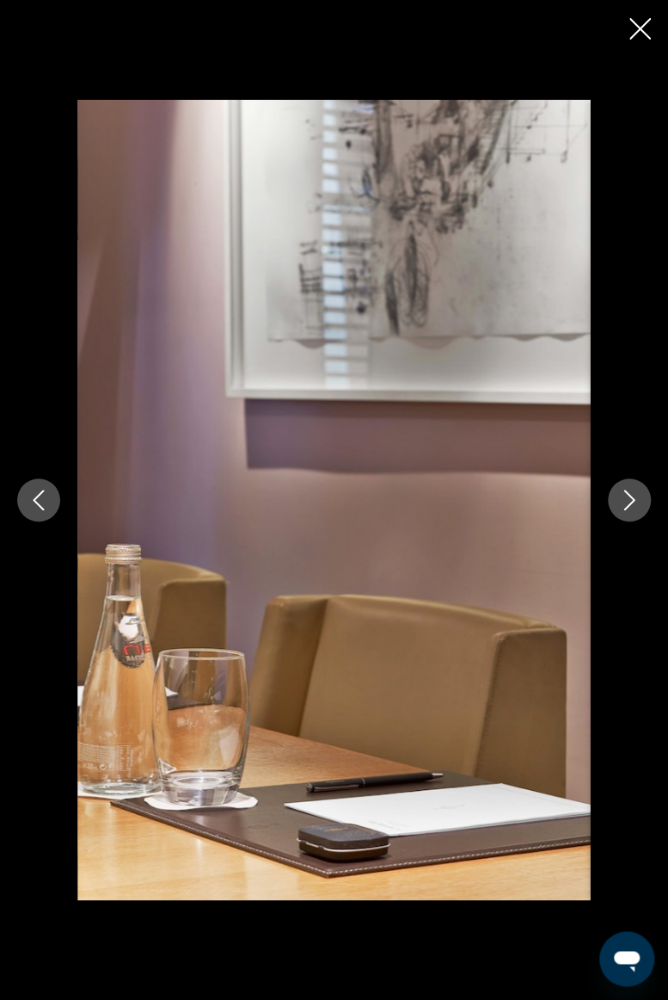
click at [29, 499] on icon "Previous image" at bounding box center [38, 499] width 21 height 21
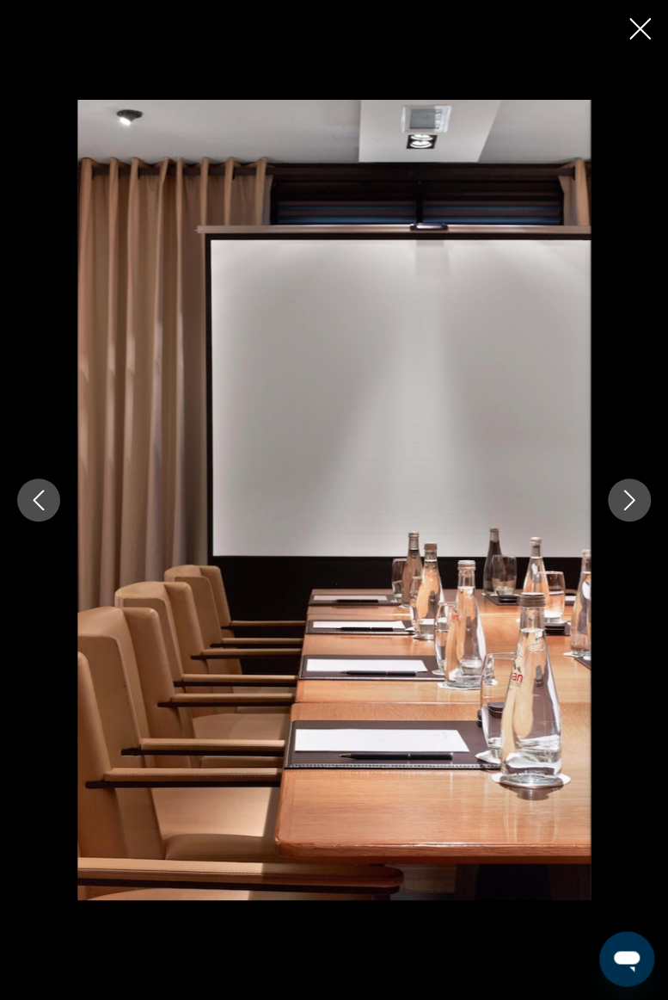
click at [38, 505] on icon "Previous image" at bounding box center [39, 499] width 11 height 21
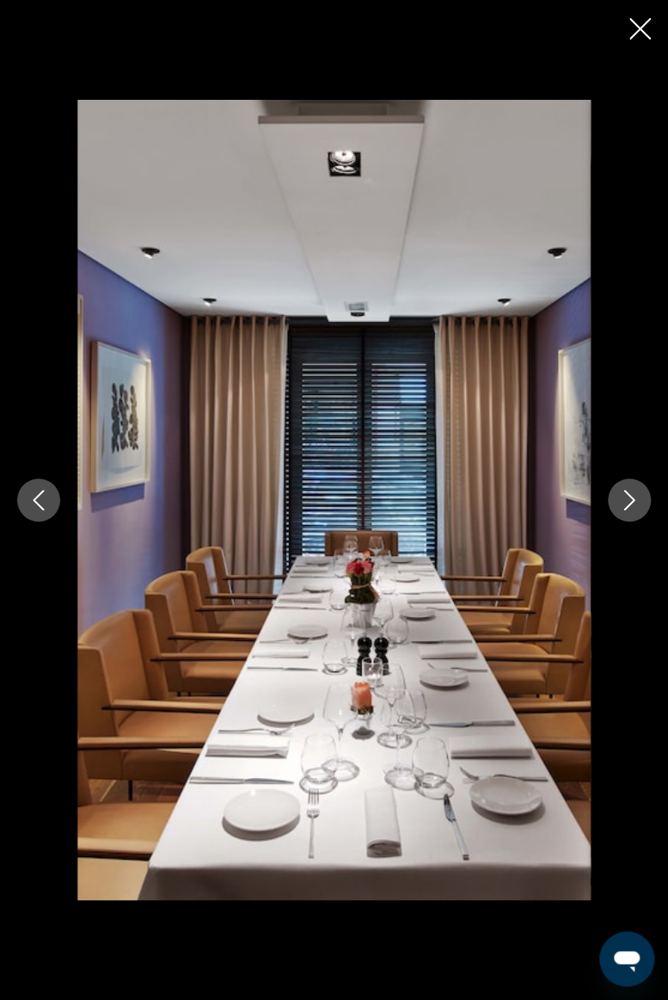
click at [38, 504] on icon "Previous image" at bounding box center [39, 499] width 11 height 21
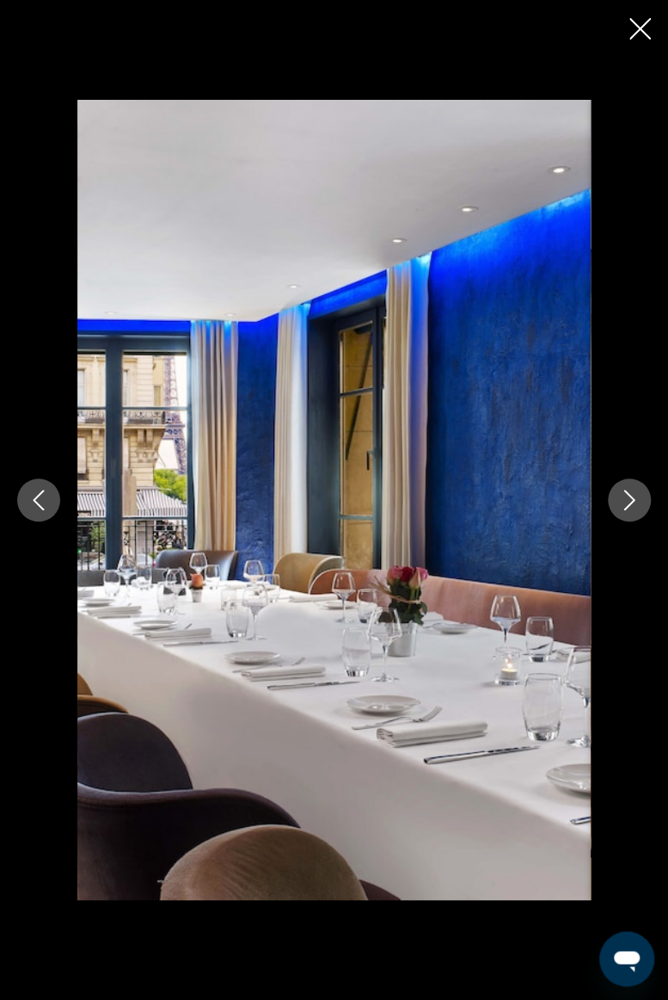
click at [36, 502] on icon "Previous image" at bounding box center [39, 499] width 11 height 21
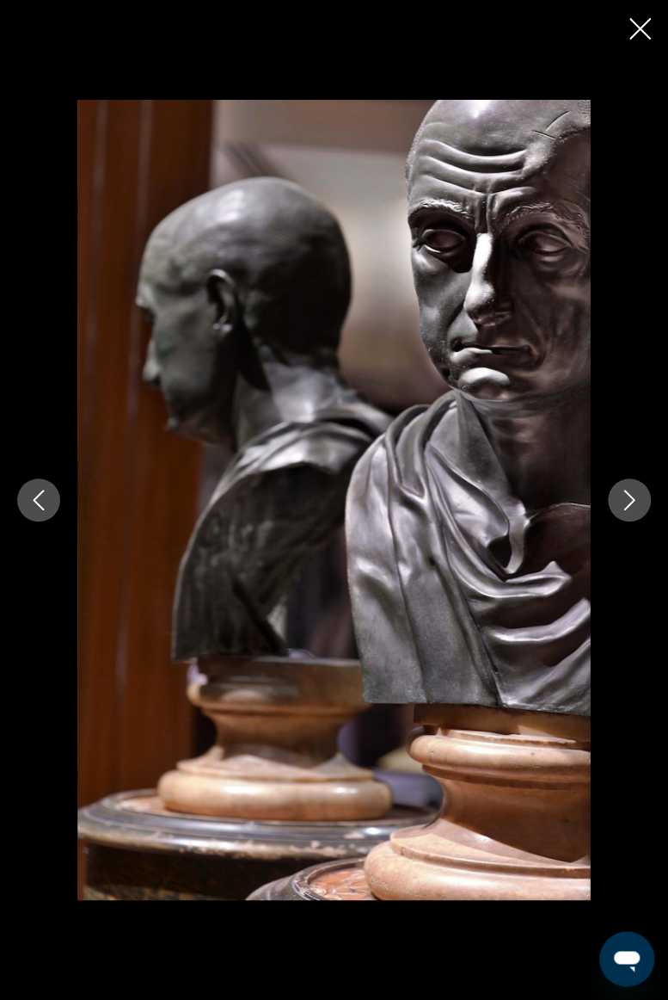
click at [33, 497] on icon "Previous image" at bounding box center [38, 499] width 21 height 21
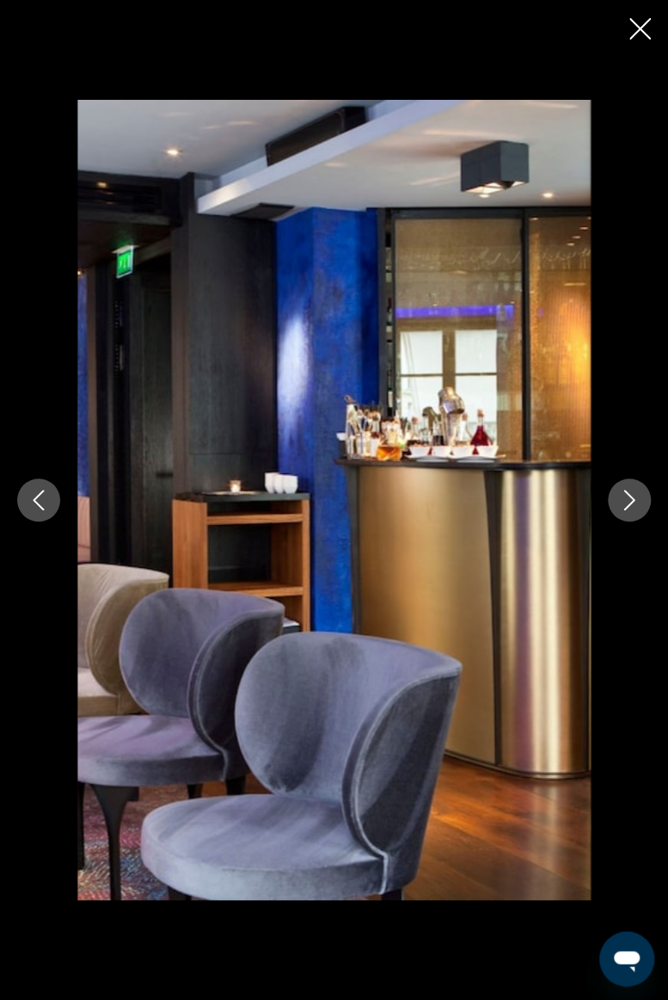
click at [32, 495] on icon "Previous image" at bounding box center [38, 499] width 21 height 21
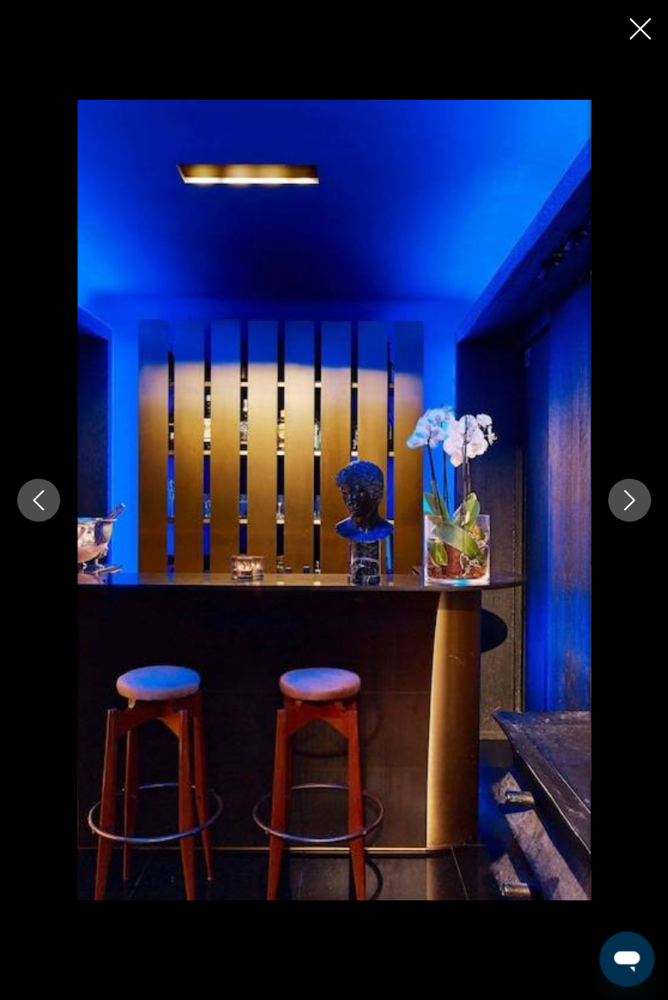
click at [33, 499] on icon "Previous image" at bounding box center [38, 499] width 21 height 21
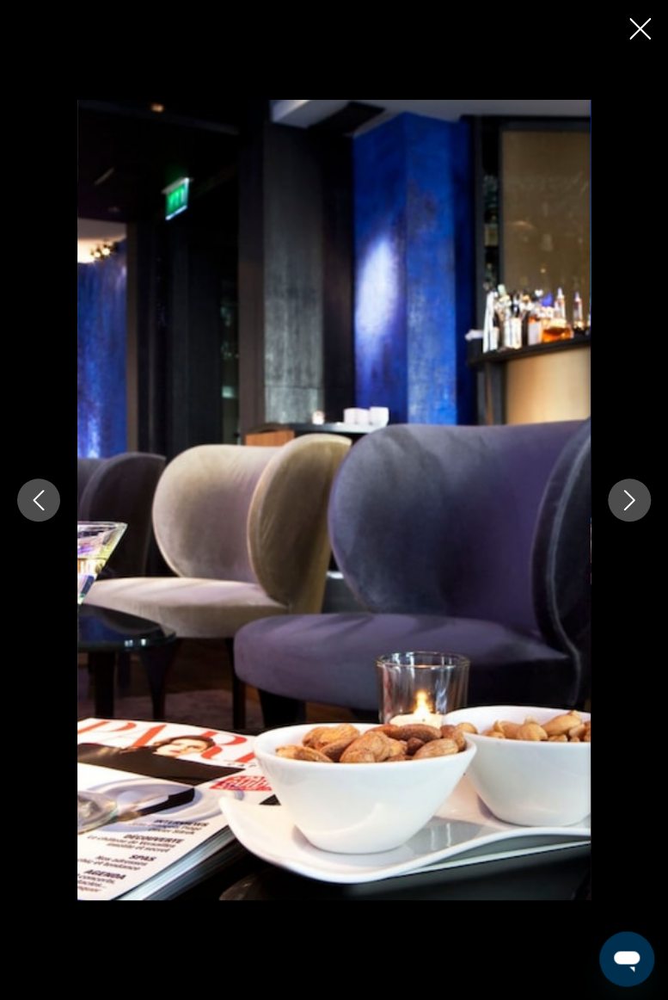
click at [30, 494] on icon "Previous image" at bounding box center [38, 499] width 21 height 21
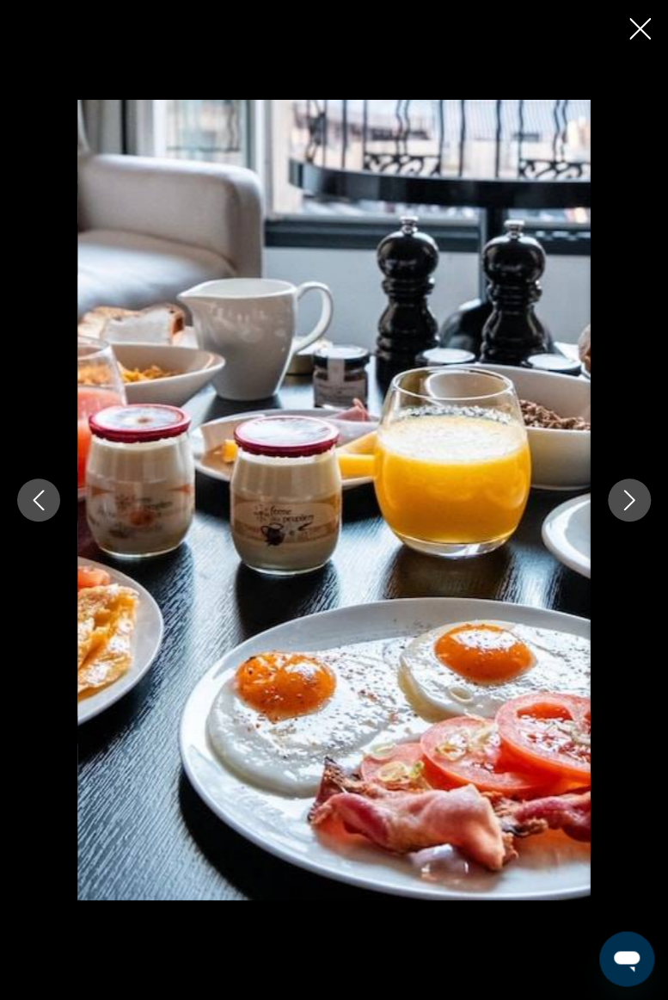
click at [38, 497] on icon "Previous image" at bounding box center [38, 499] width 21 height 21
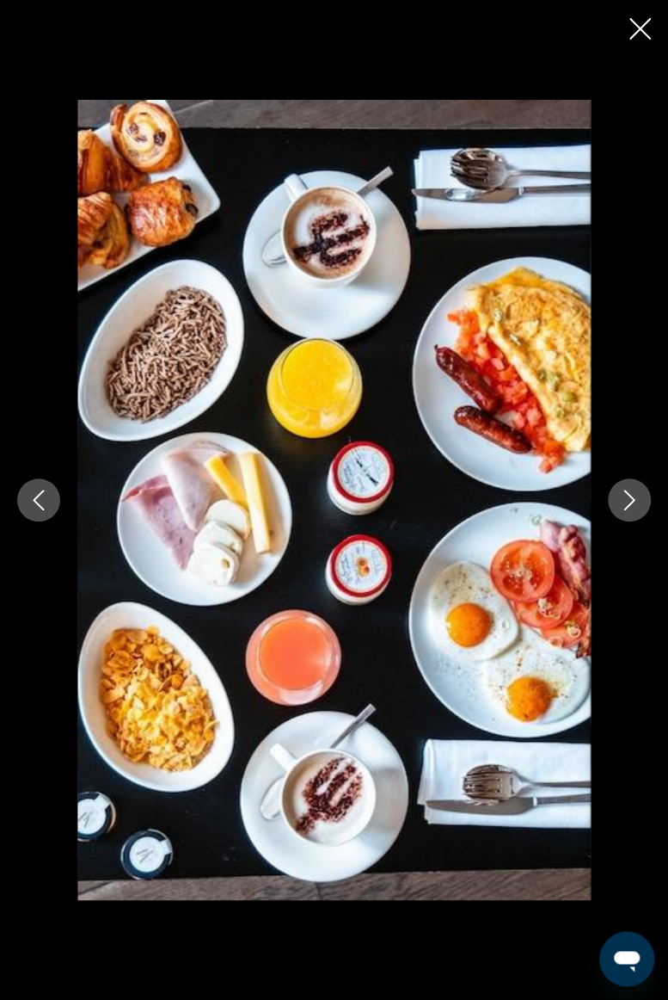
click at [26, 502] on button "Previous image" at bounding box center [38, 499] width 43 height 43
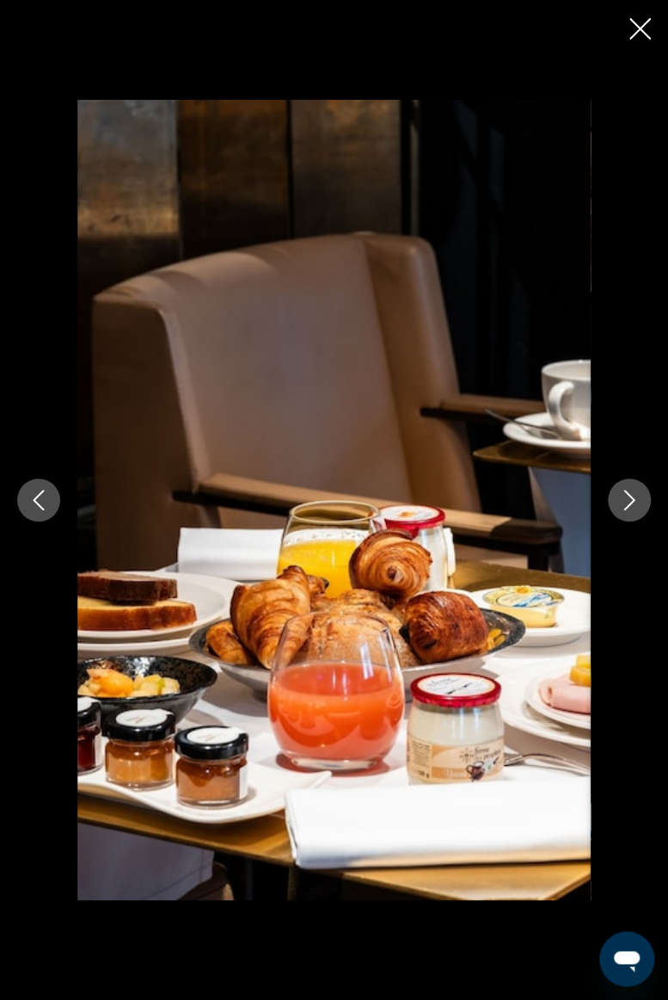
click at [617, 490] on button "Next image" at bounding box center [629, 499] width 43 height 43
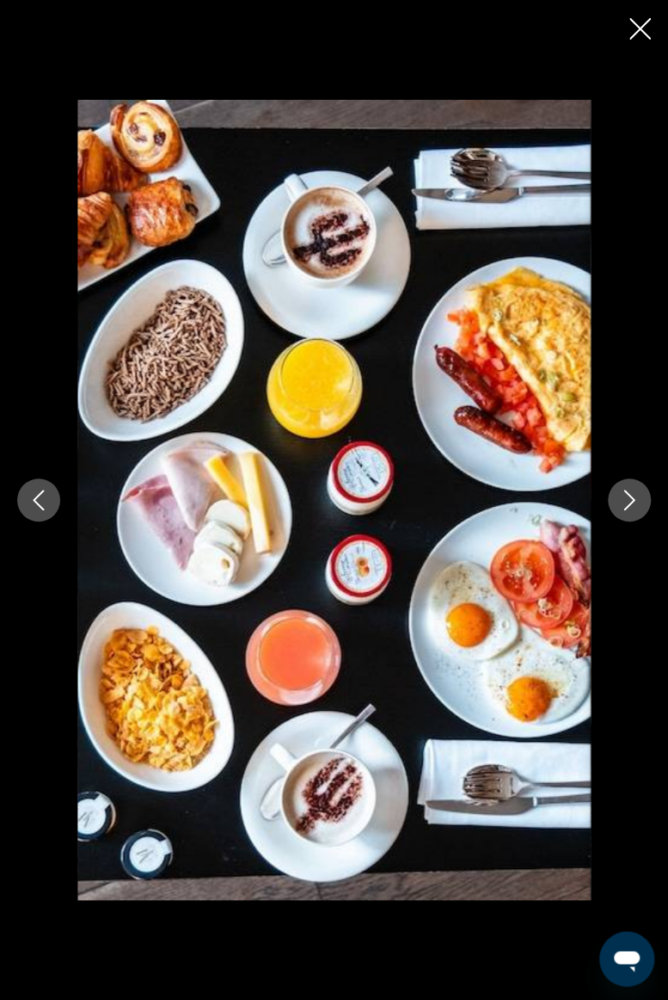
click at [635, 497] on icon "Next image" at bounding box center [629, 499] width 21 height 21
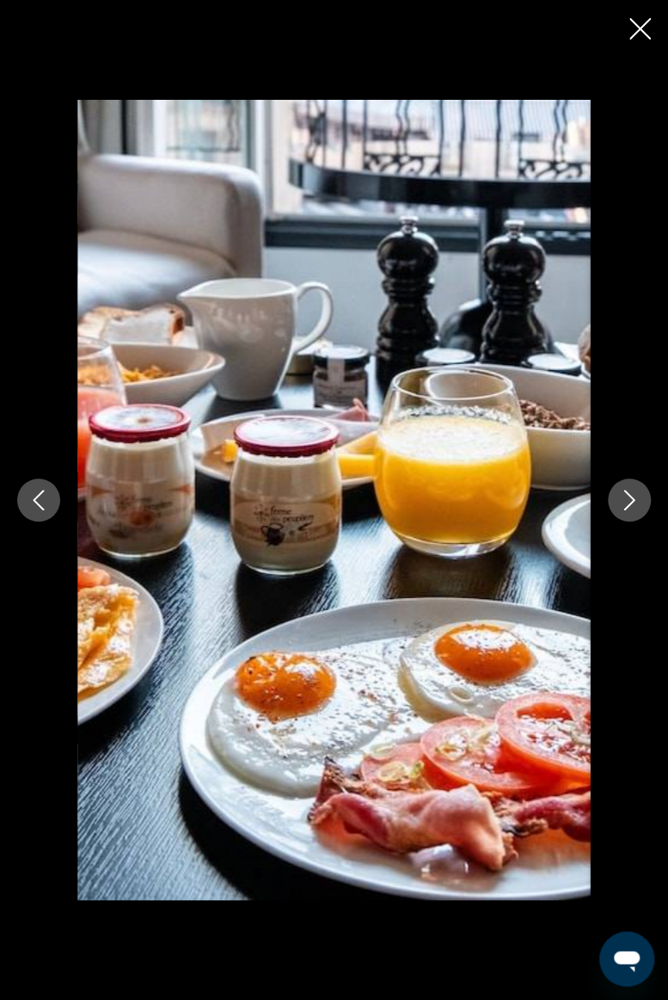
click at [34, 501] on icon "Previous image" at bounding box center [39, 499] width 11 height 21
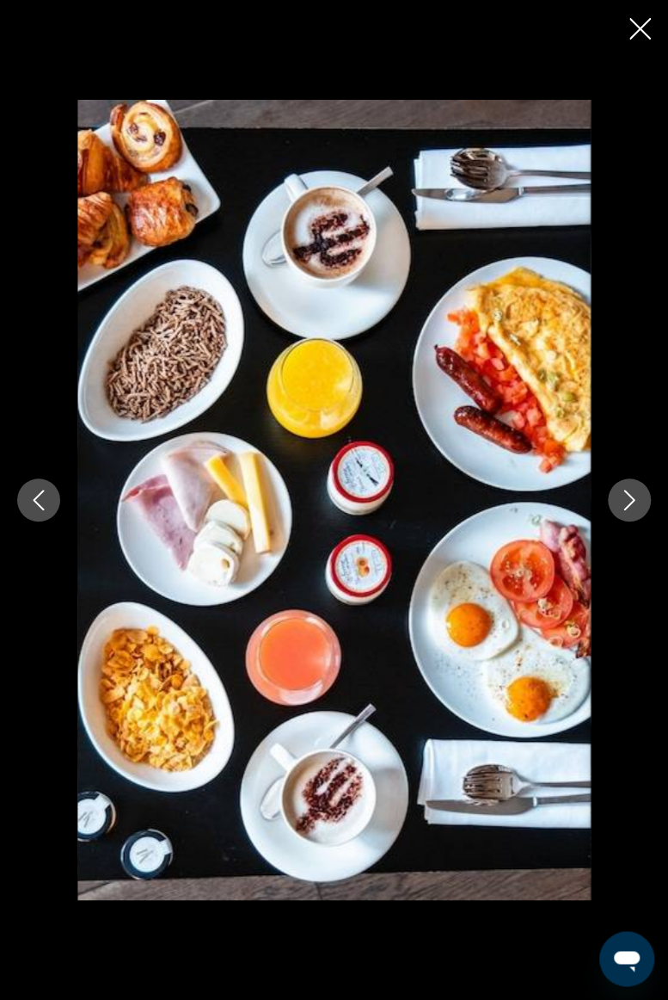
click at [39, 501] on icon "Previous image" at bounding box center [38, 499] width 21 height 21
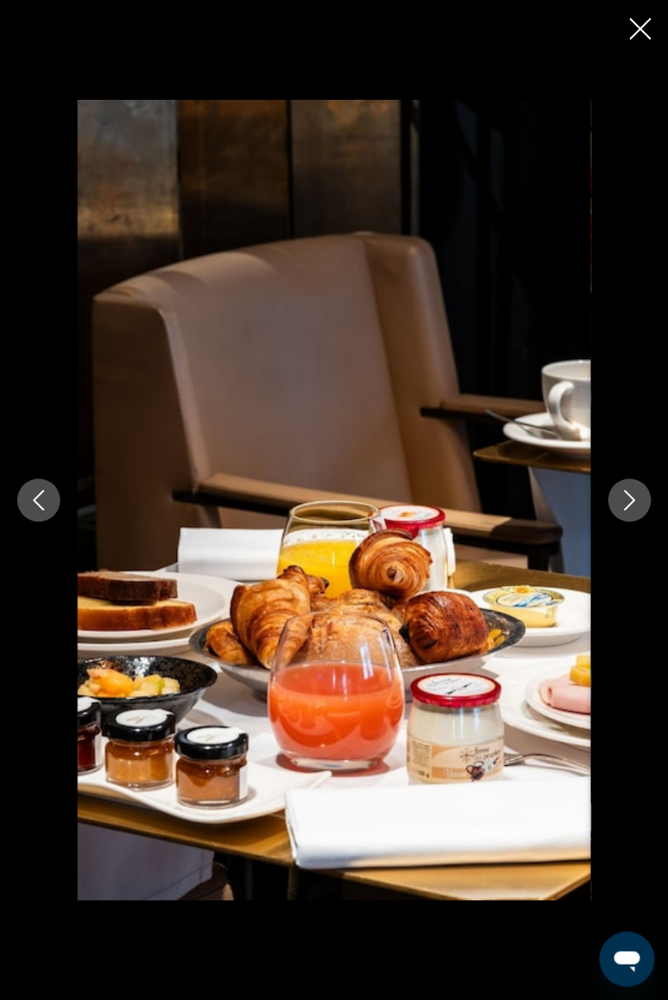
click at [37, 507] on icon "Previous image" at bounding box center [38, 499] width 21 height 21
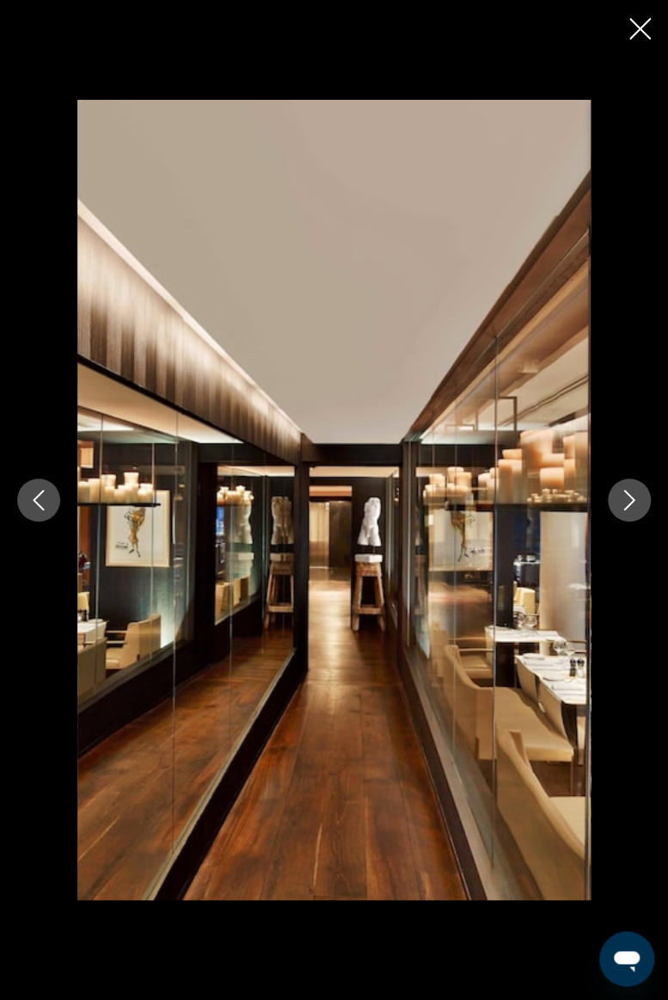
click at [41, 520] on button "Previous image" at bounding box center [38, 499] width 43 height 43
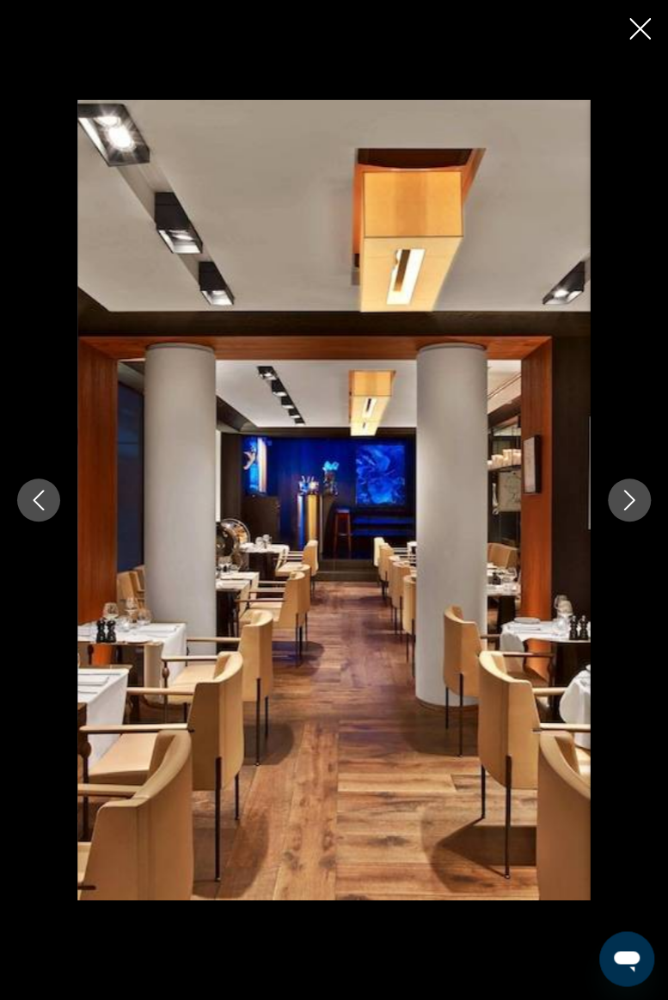
click at [38, 507] on icon "Previous image" at bounding box center [38, 499] width 21 height 21
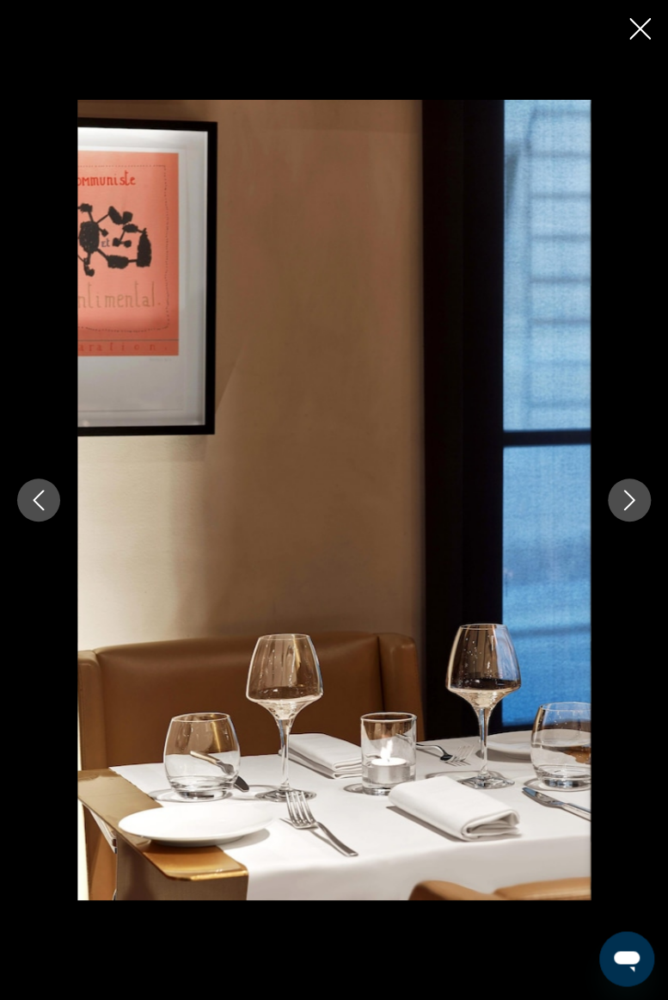
click at [34, 504] on icon "Previous image" at bounding box center [38, 499] width 21 height 21
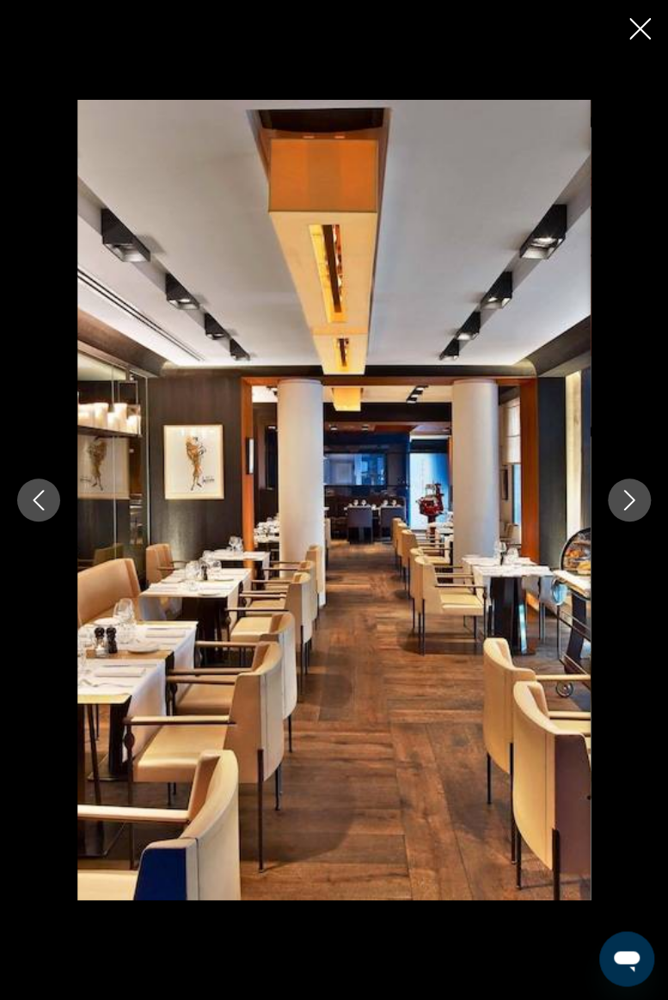
click at [640, 40] on button "Close slideshow" at bounding box center [641, 30] width 22 height 27
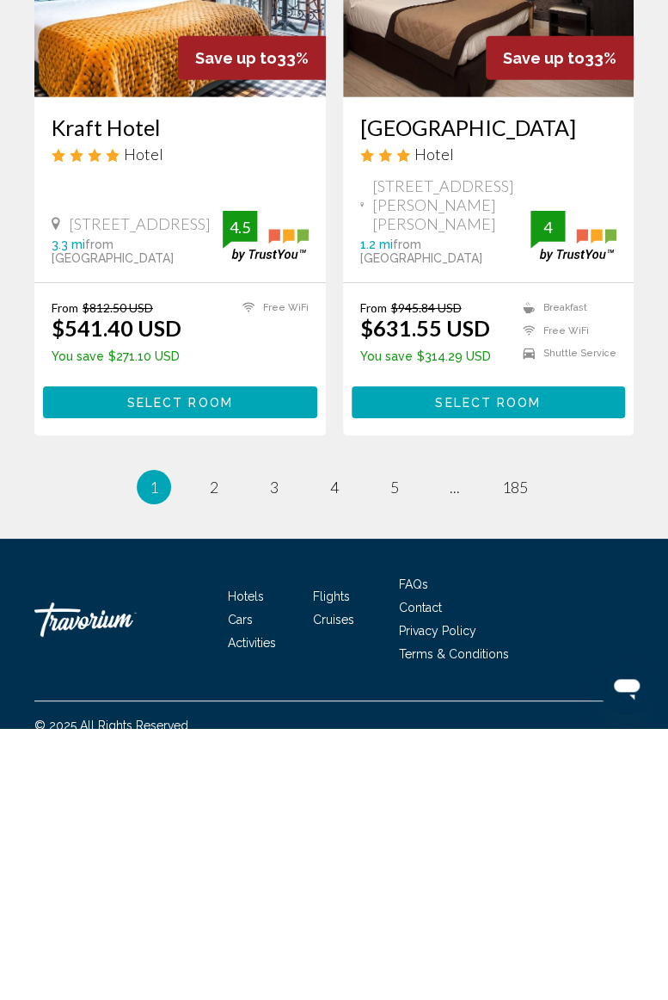
scroll to position [3344, 0]
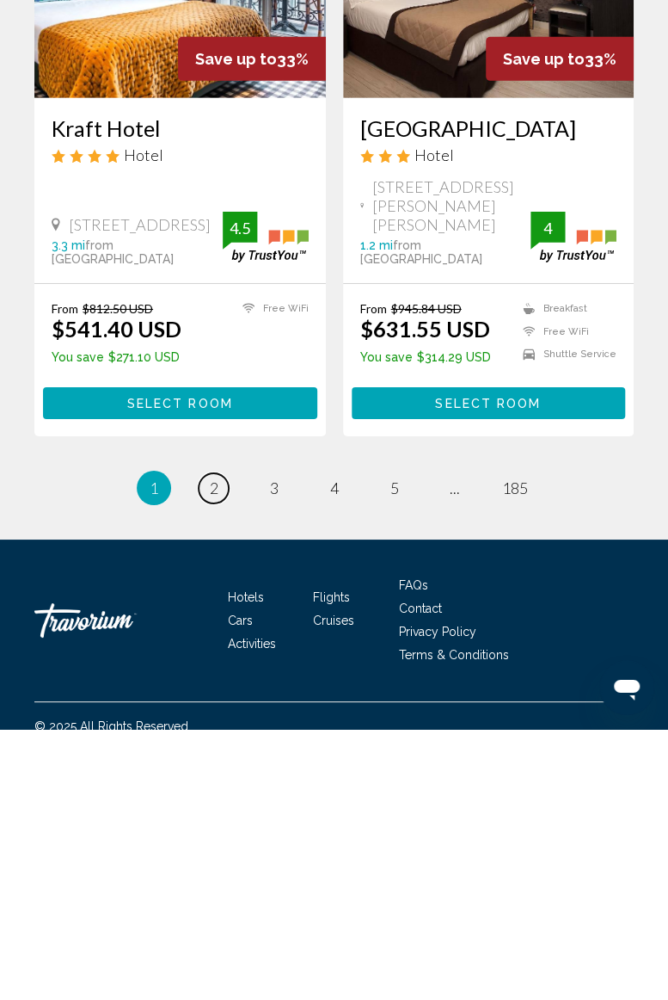
click at [212, 749] on span "2" at bounding box center [214, 758] width 9 height 19
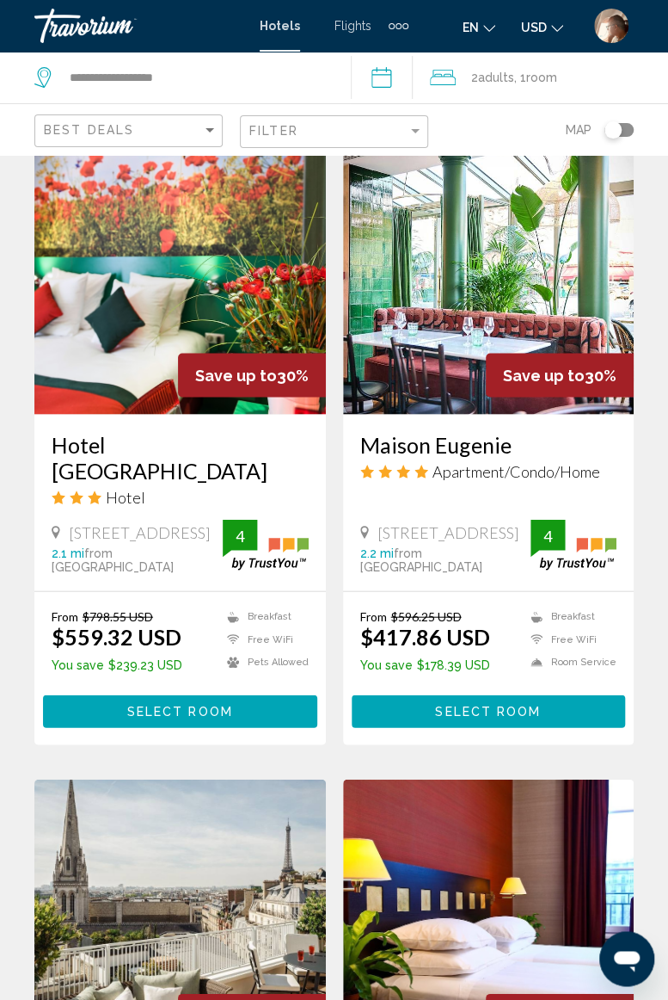
scroll to position [767, 0]
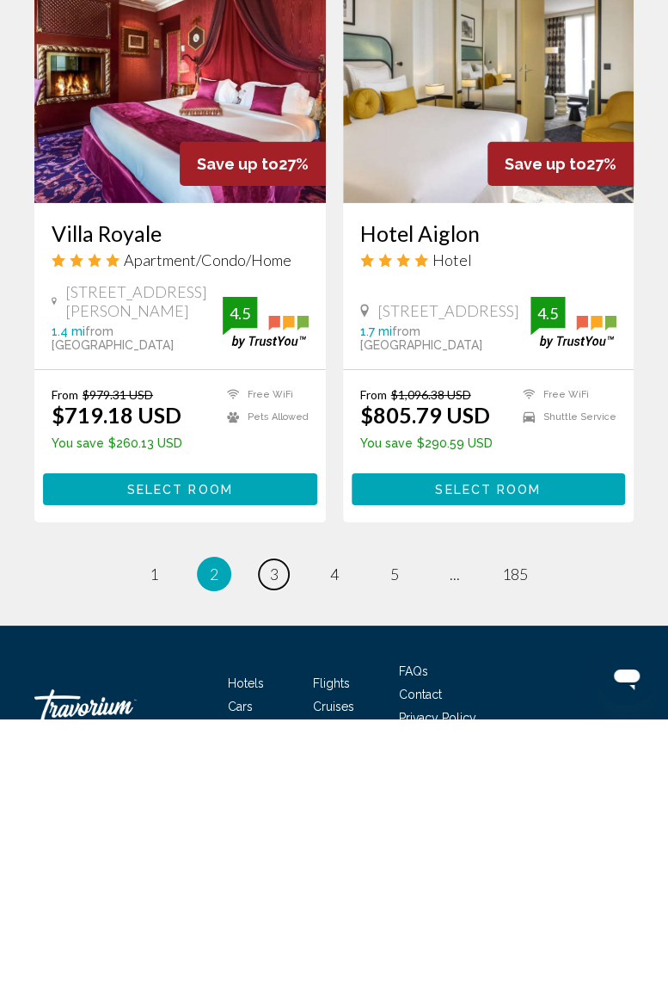
click at [262, 840] on link "page 3" at bounding box center [274, 855] width 30 height 30
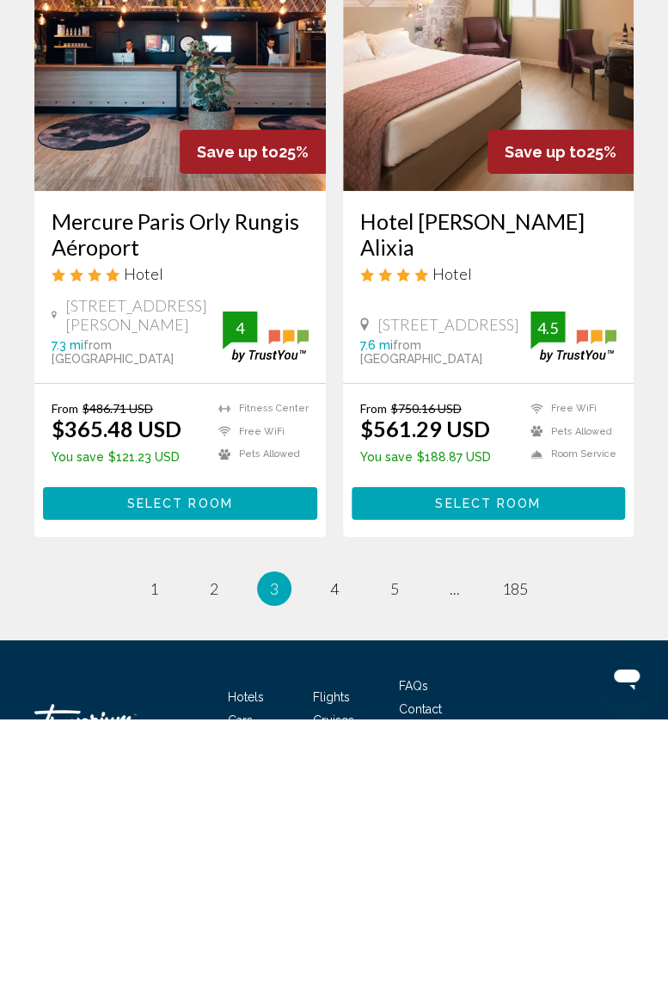
scroll to position [3318, 0]
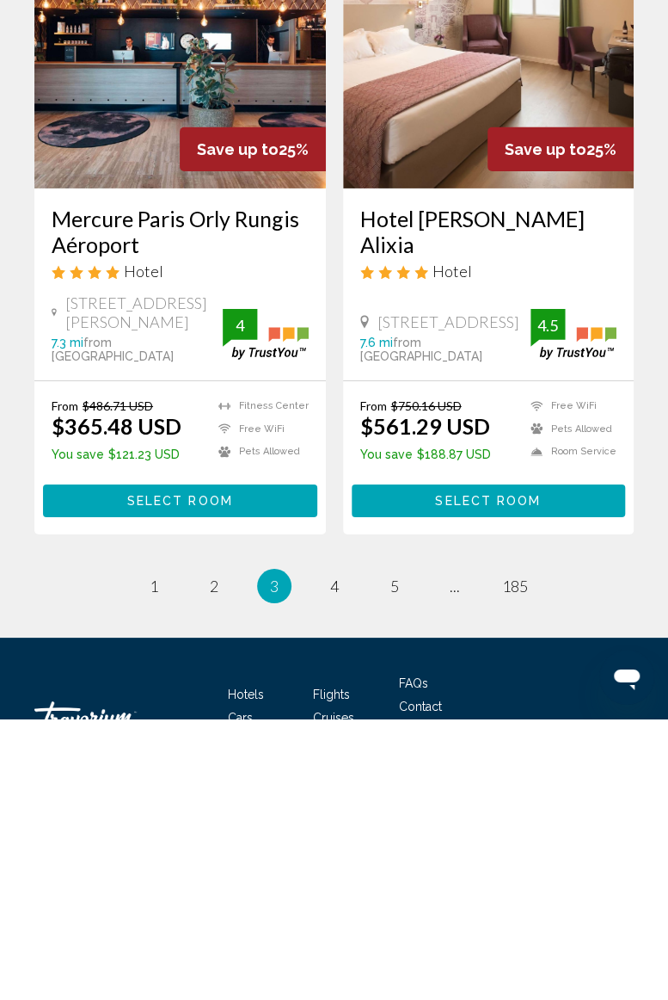
click at [150, 858] on span "1" at bounding box center [154, 867] width 9 height 19
